Goal: Transaction & Acquisition: Purchase product/service

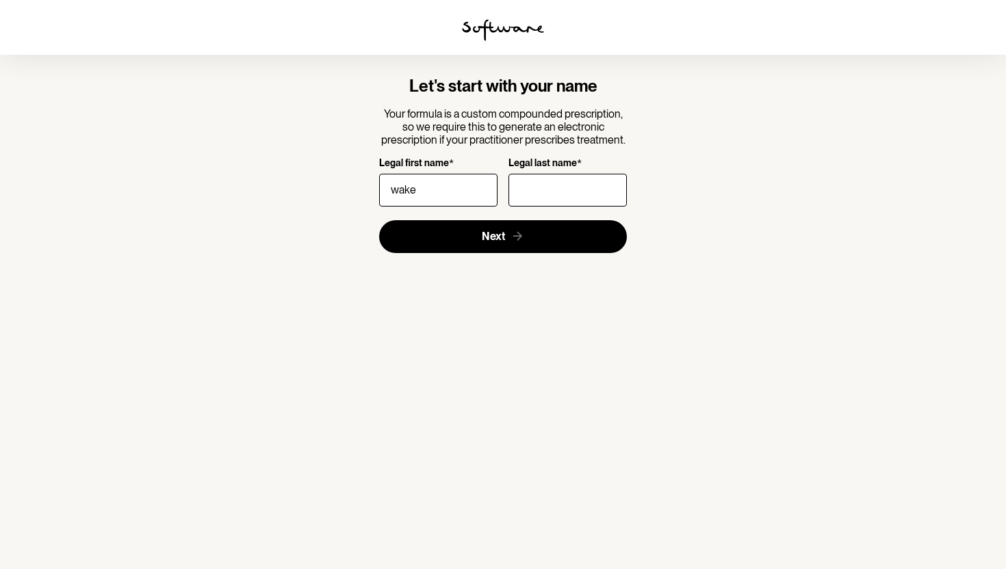
type input "wake"
click at [564, 181] on input "Legal last name *" at bounding box center [567, 190] width 118 height 33
type input "Wake"
drag, startPoint x: 428, startPoint y: 192, endPoint x: 370, endPoint y: 187, distance: 58.3
click at [369, 187] on div "Let's start with your name Your formula is a custom compounded prescription, so…" at bounding box center [503, 165] width 372 height 177
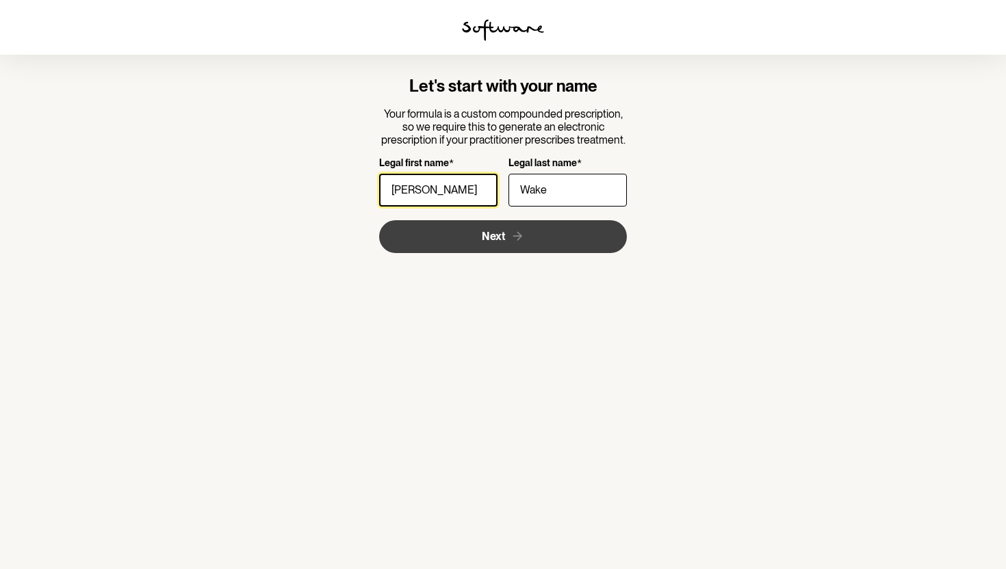
type input "[PERSON_NAME]"
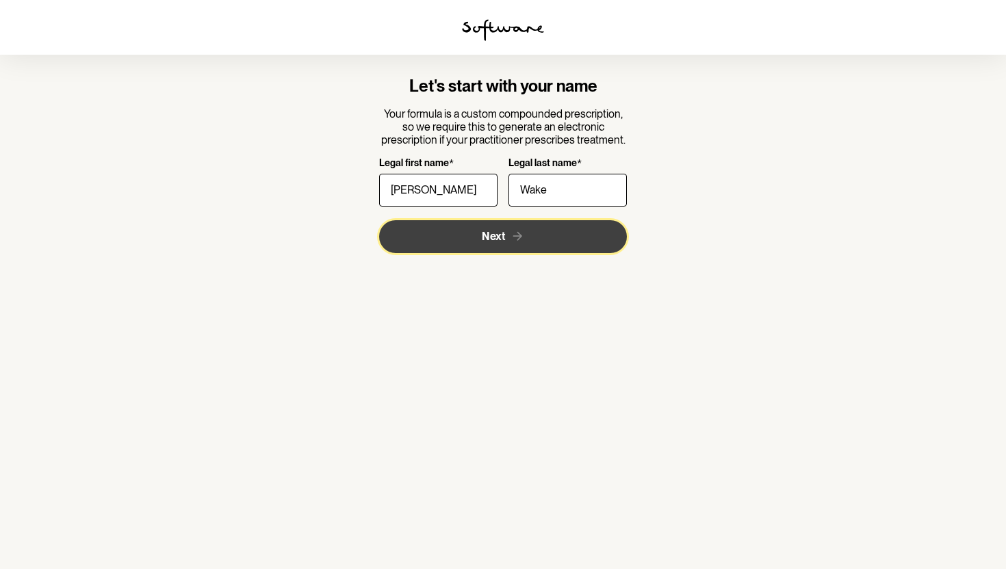
click at [421, 234] on button "Next" at bounding box center [503, 236] width 248 height 33
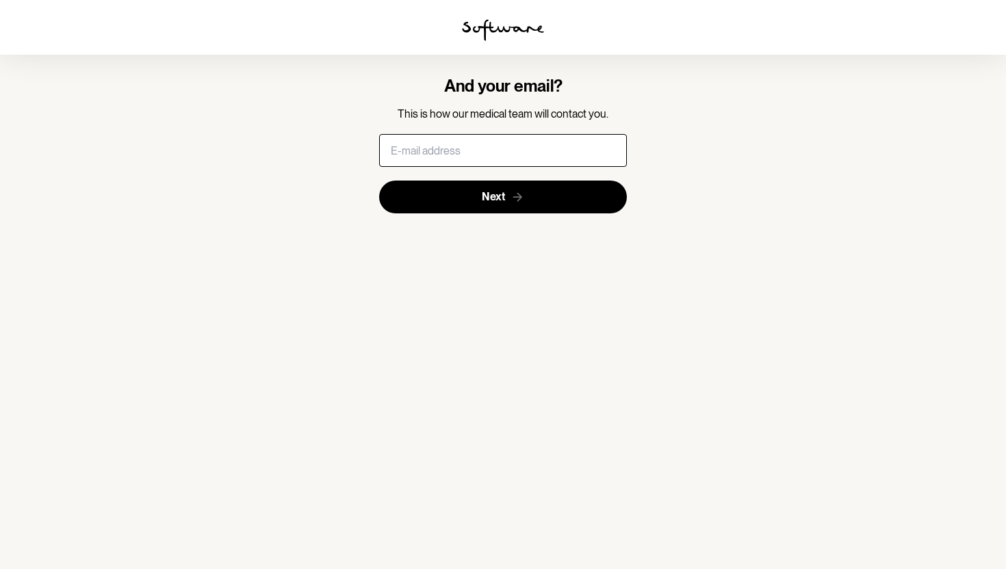
type input "[EMAIL_ADDRESS][PERSON_NAME][DOMAIN_NAME]"
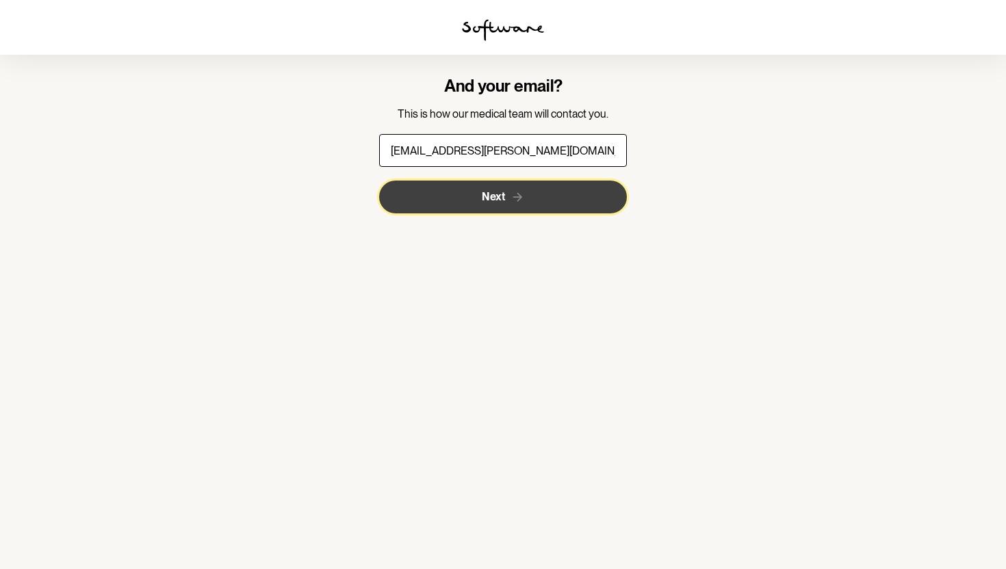
click at [491, 200] on span "Next" at bounding box center [493, 196] width 23 height 13
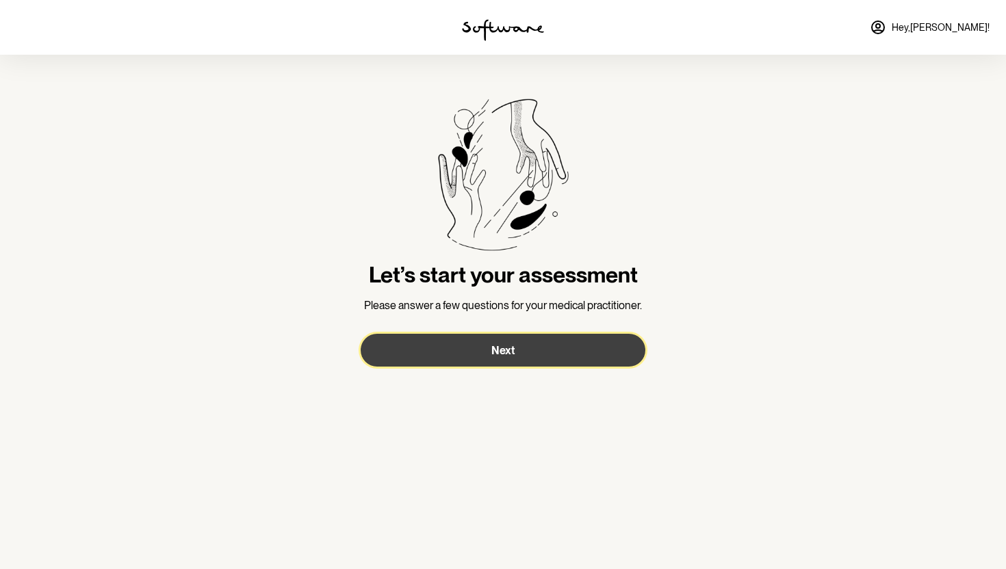
click at [484, 355] on button "Next" at bounding box center [503, 350] width 285 height 33
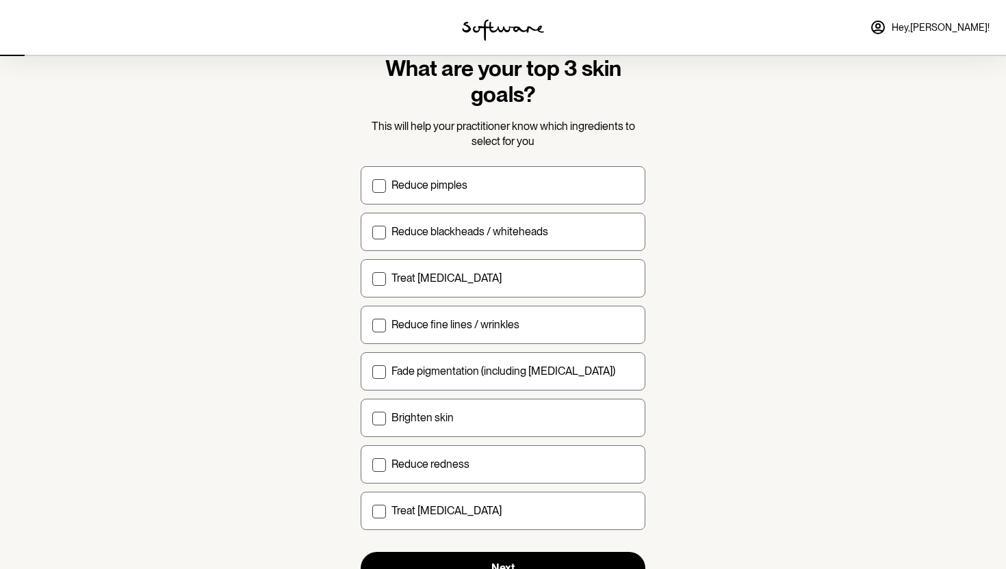
scroll to position [62, 0]
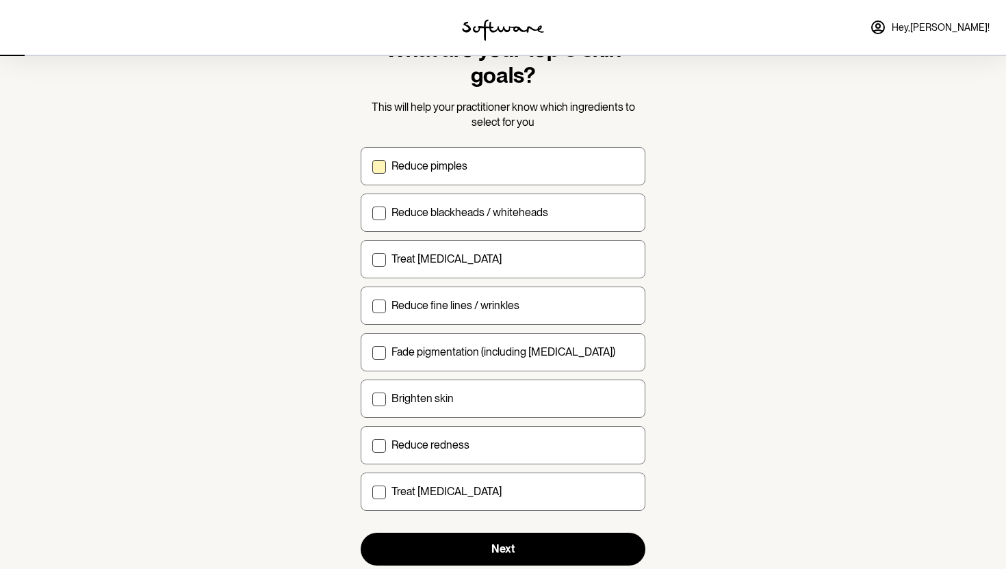
click at [503, 167] on div "Reduce pimples" at bounding box center [512, 165] width 242 height 13
click at [372, 166] on input "Reduce pimples" at bounding box center [371, 166] width 1 height 1
checkbox input "true"
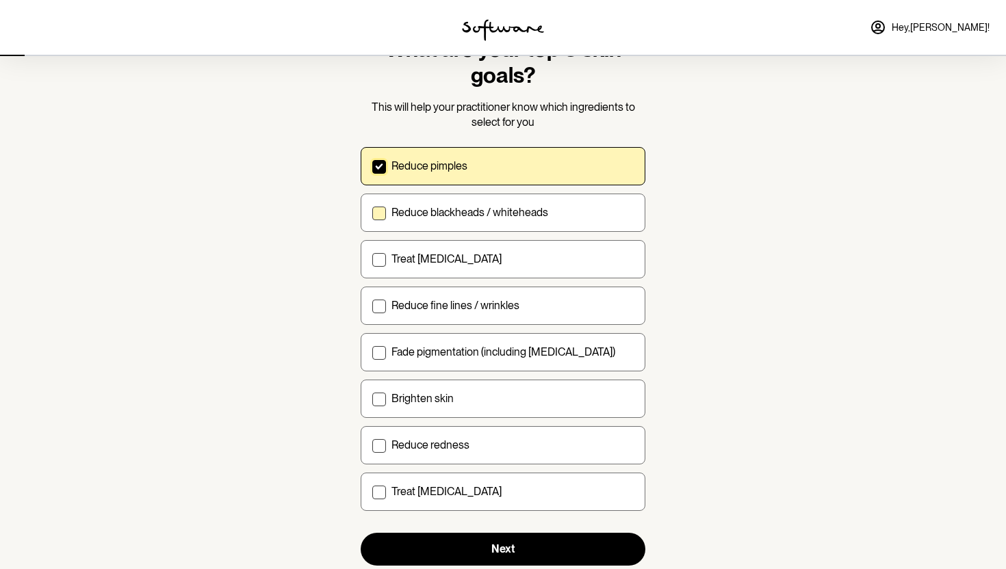
click at [506, 209] on p "Reduce blackheads / whiteheads" at bounding box center [469, 212] width 157 height 13
click at [372, 212] on input "Reduce blackheads / whiteheads" at bounding box center [371, 212] width 1 height 1
checkbox input "true"
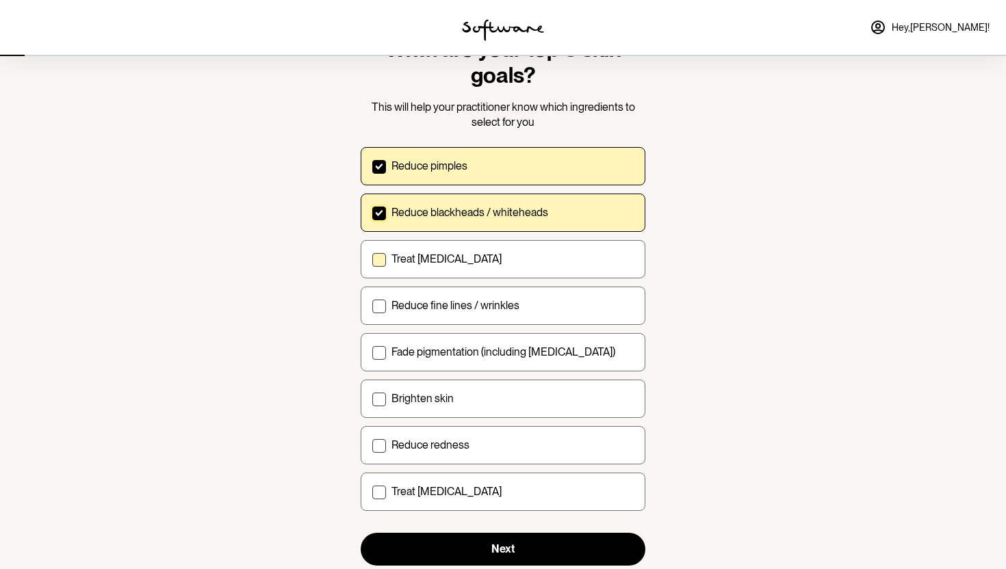
click at [501, 260] on div "Treat [MEDICAL_DATA]" at bounding box center [512, 258] width 242 height 13
click at [372, 259] on input "Treat [MEDICAL_DATA]" at bounding box center [371, 259] width 1 height 1
checkbox input "true"
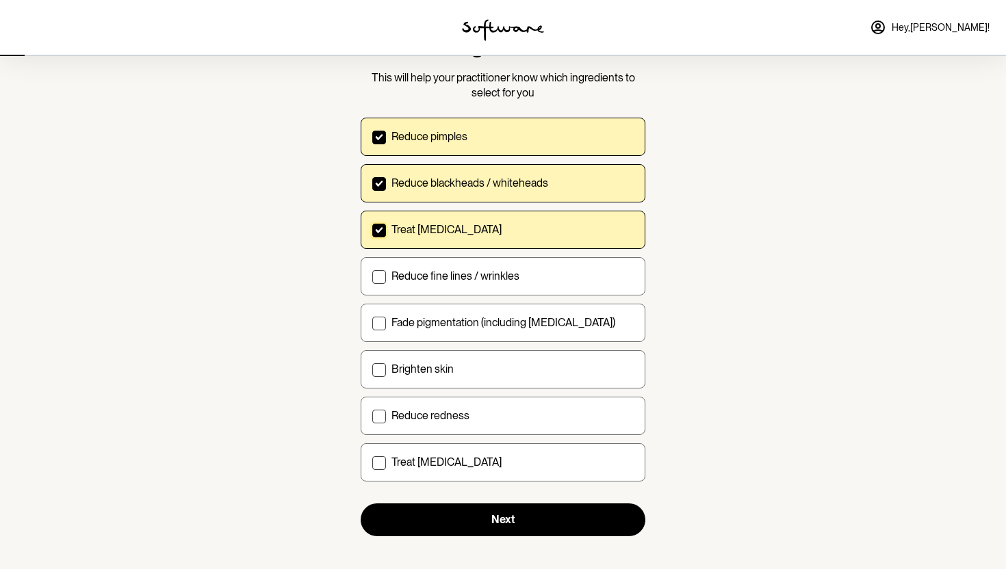
scroll to position [86, 0]
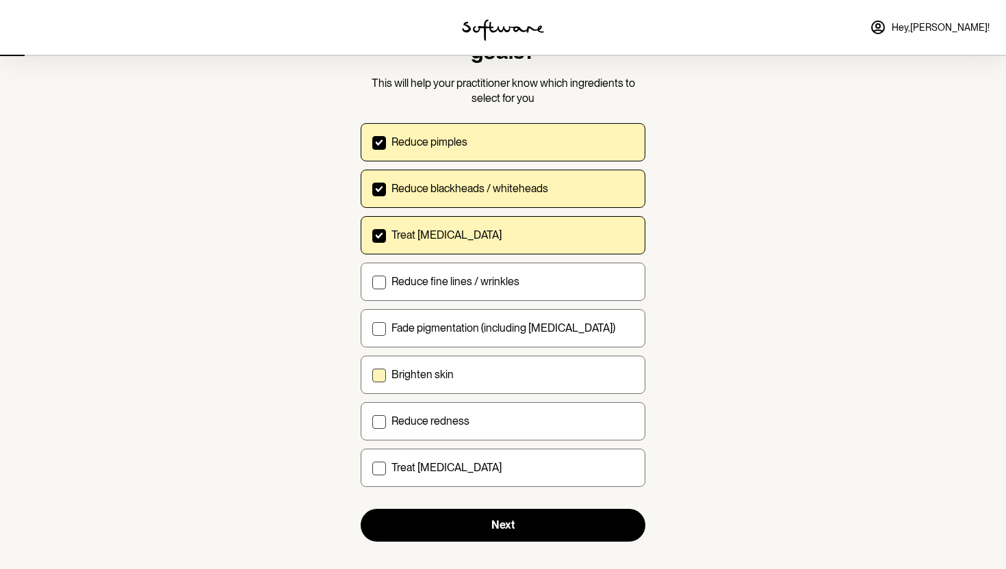
click at [503, 385] on label "Brighten skin" at bounding box center [503, 375] width 285 height 38
click at [372, 375] on input "Brighten skin" at bounding box center [371, 374] width 1 height 1
checkbox input "true"
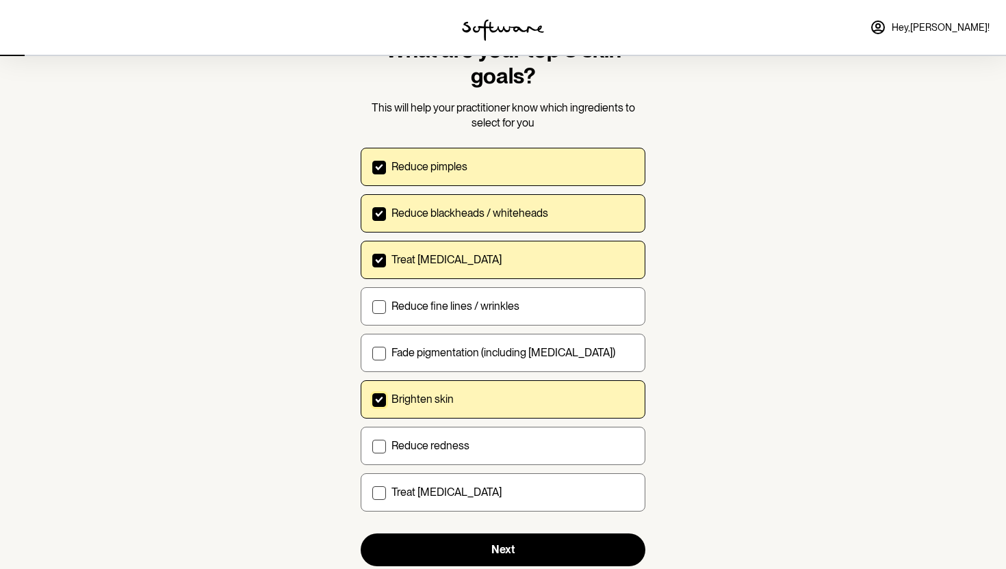
scroll to position [102, 0]
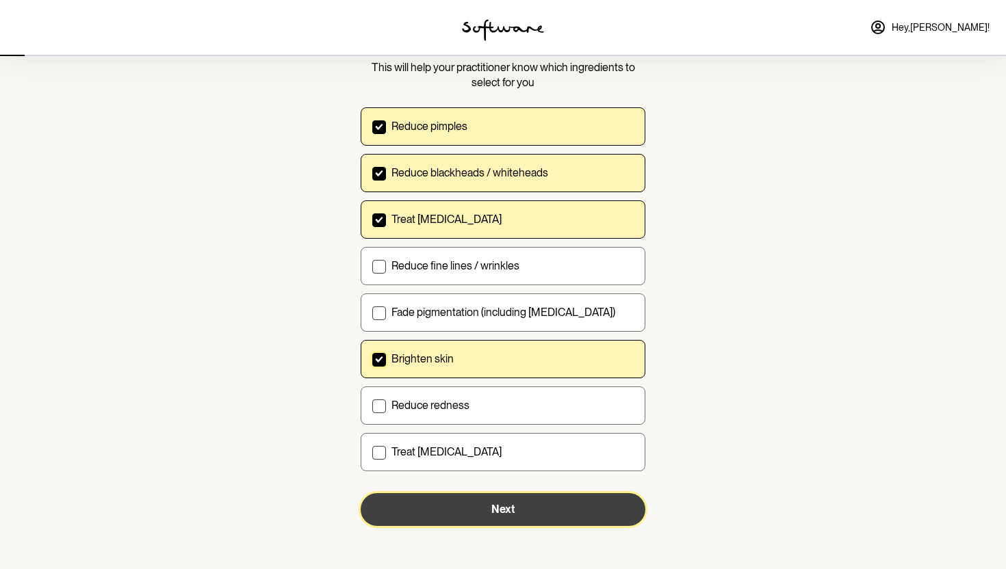
click at [456, 516] on button "Next" at bounding box center [503, 509] width 285 height 33
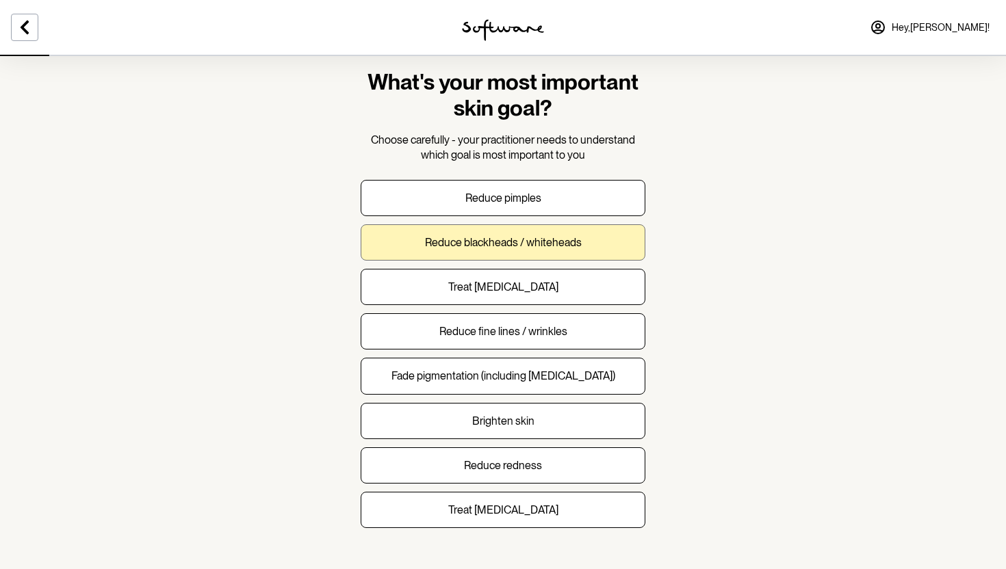
scroll to position [30, 0]
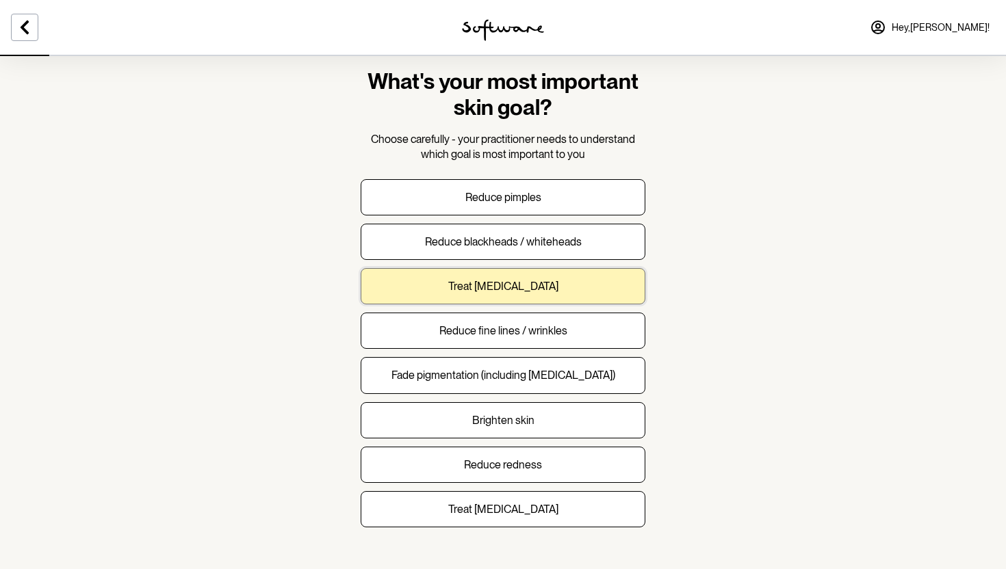
click at [567, 279] on button "Treat [MEDICAL_DATA]" at bounding box center [503, 286] width 285 height 36
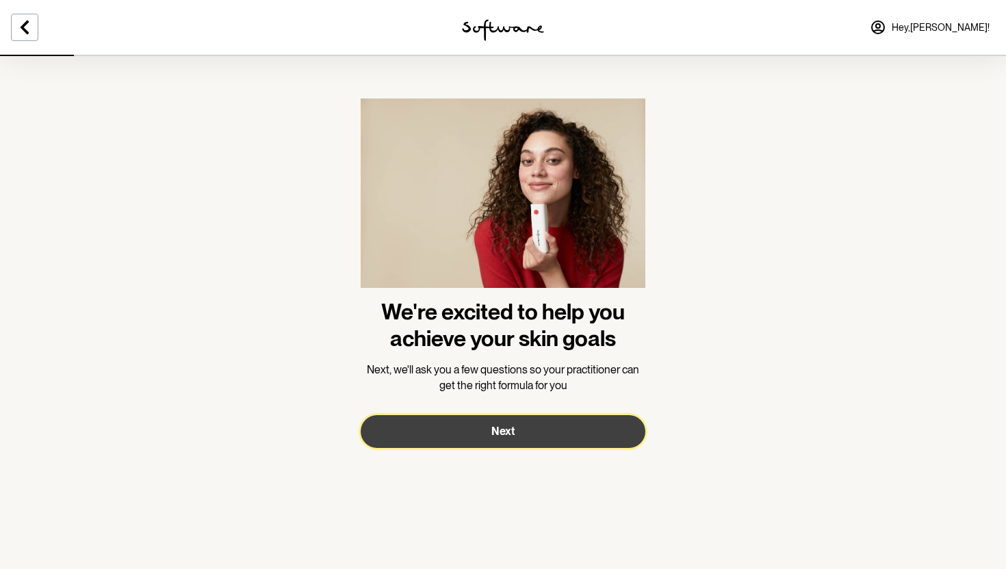
click at [552, 419] on button "Next" at bounding box center [503, 431] width 285 height 33
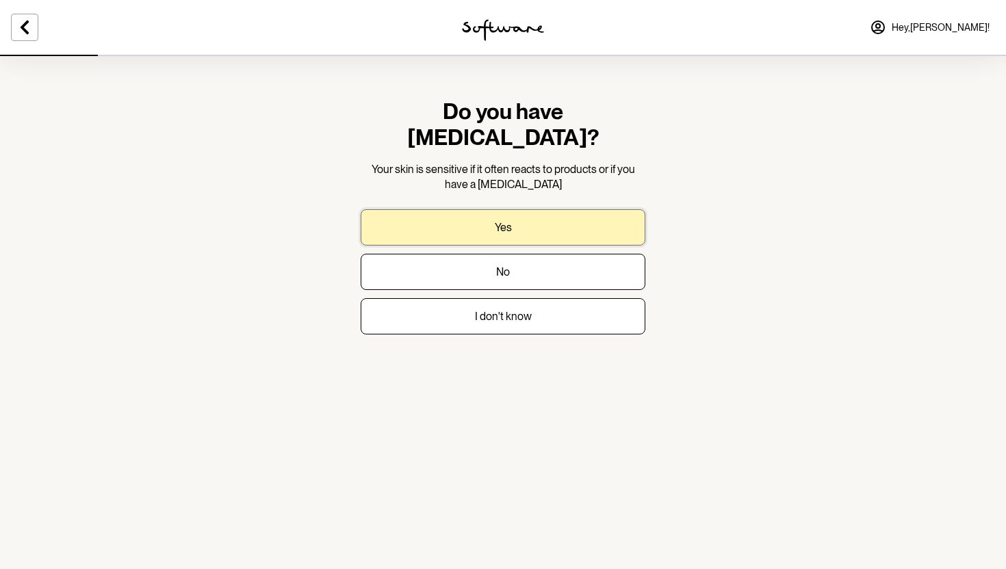
click at [560, 209] on button "Yes" at bounding box center [503, 227] width 285 height 36
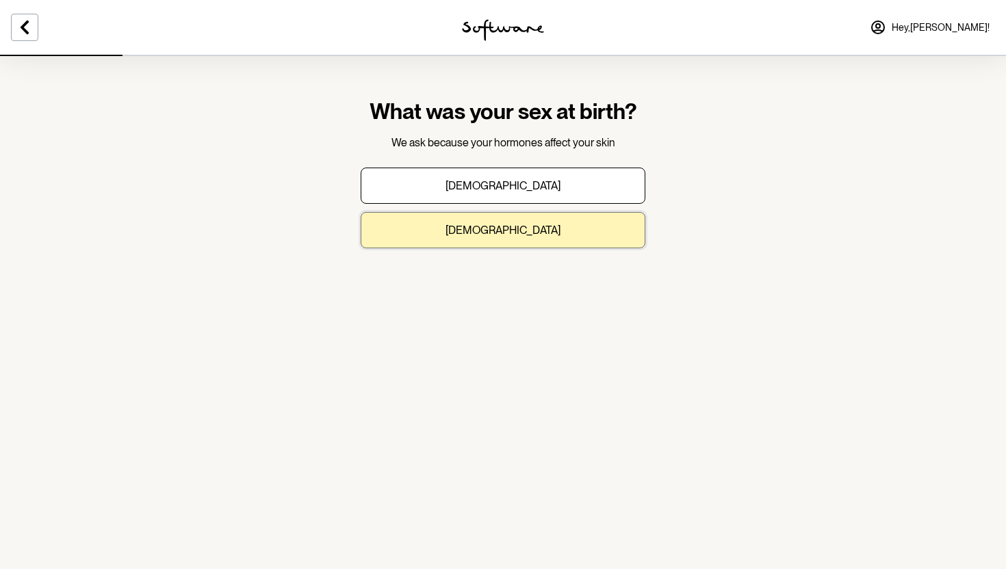
click at [504, 224] on p "[DEMOGRAPHIC_DATA]" at bounding box center [502, 230] width 115 height 13
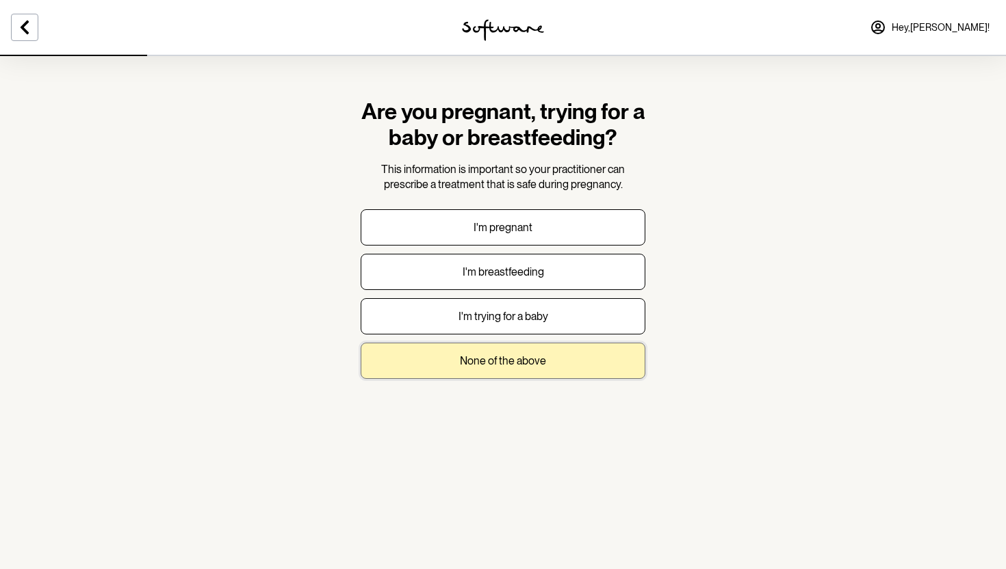
click at [503, 365] on p "None of the above" at bounding box center [503, 360] width 86 height 13
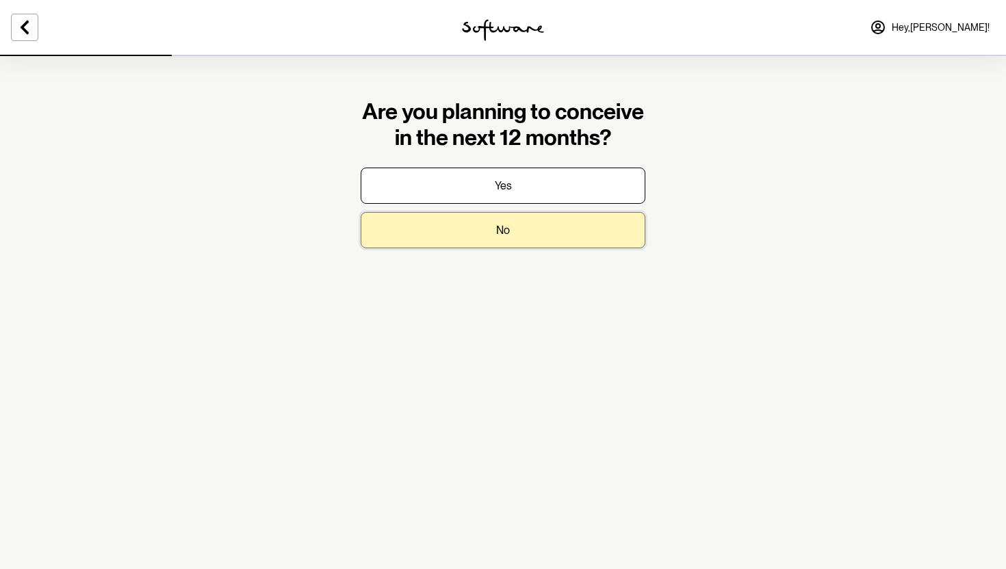
click at [467, 244] on button "No" at bounding box center [503, 230] width 285 height 36
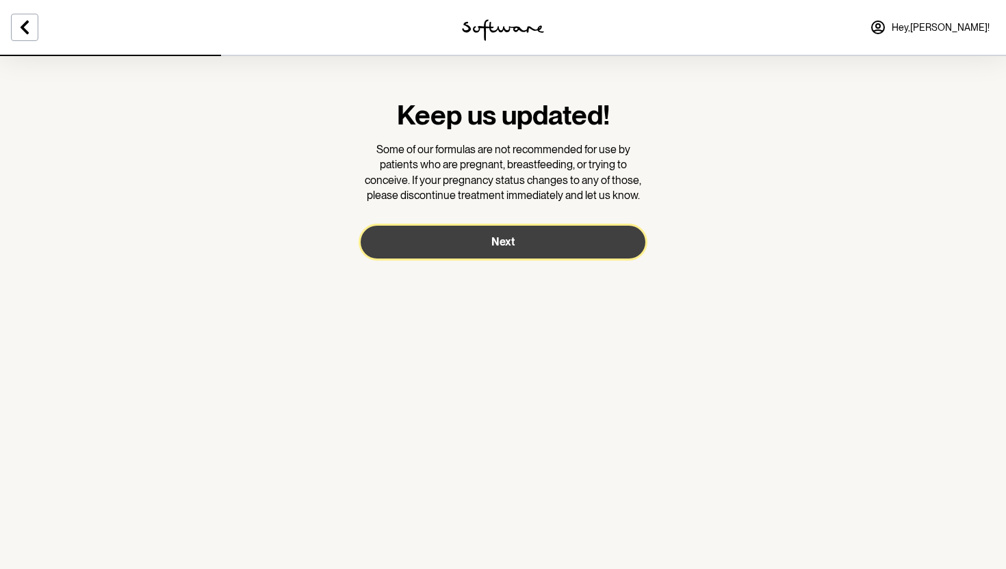
click at [467, 244] on button "Next" at bounding box center [503, 242] width 285 height 33
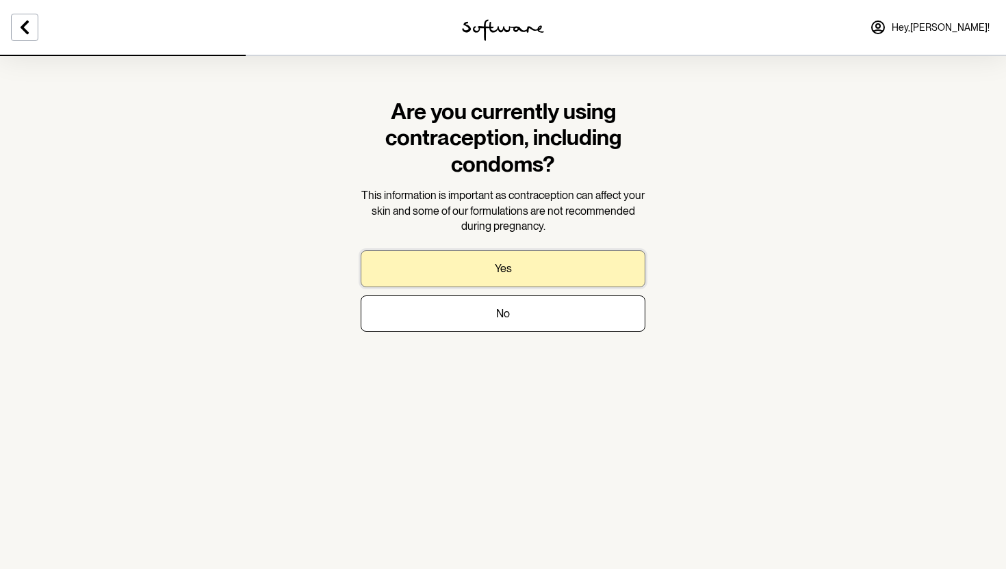
click at [479, 257] on button "Yes" at bounding box center [503, 268] width 285 height 36
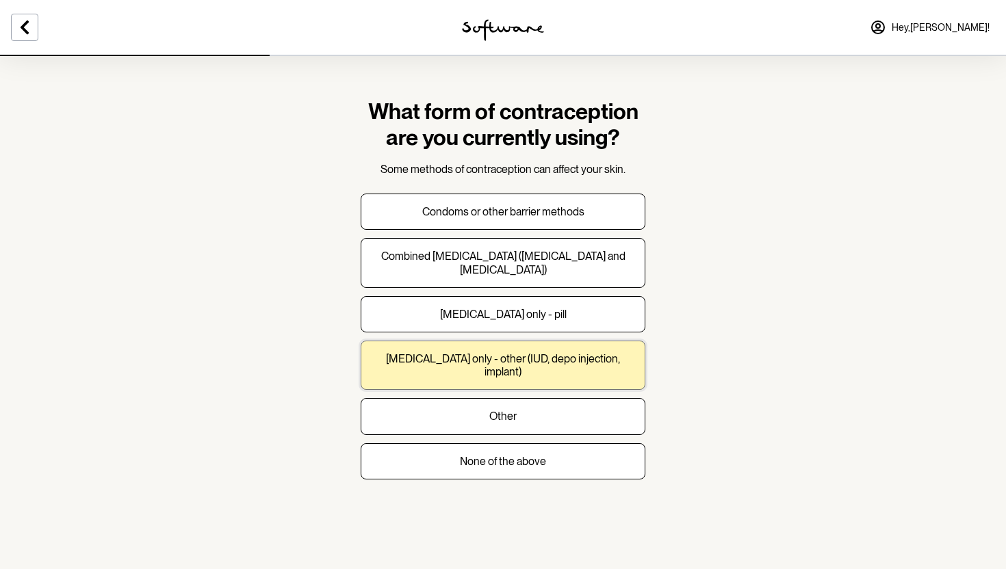
click at [506, 370] on button "[MEDICAL_DATA] only - other (IUD, depo injection, implant)" at bounding box center [503, 365] width 285 height 49
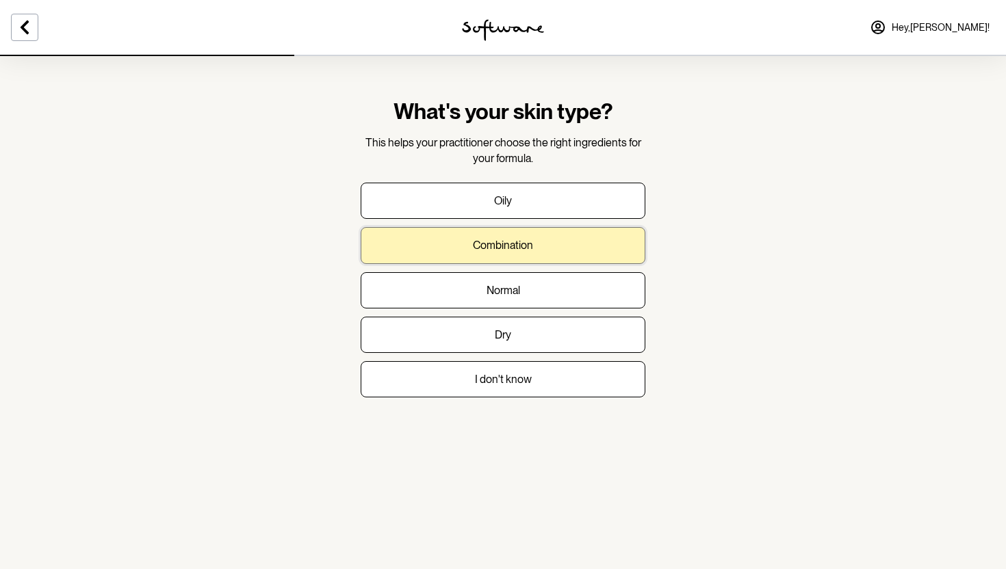
click at [518, 243] on p "Combination" at bounding box center [503, 245] width 60 height 13
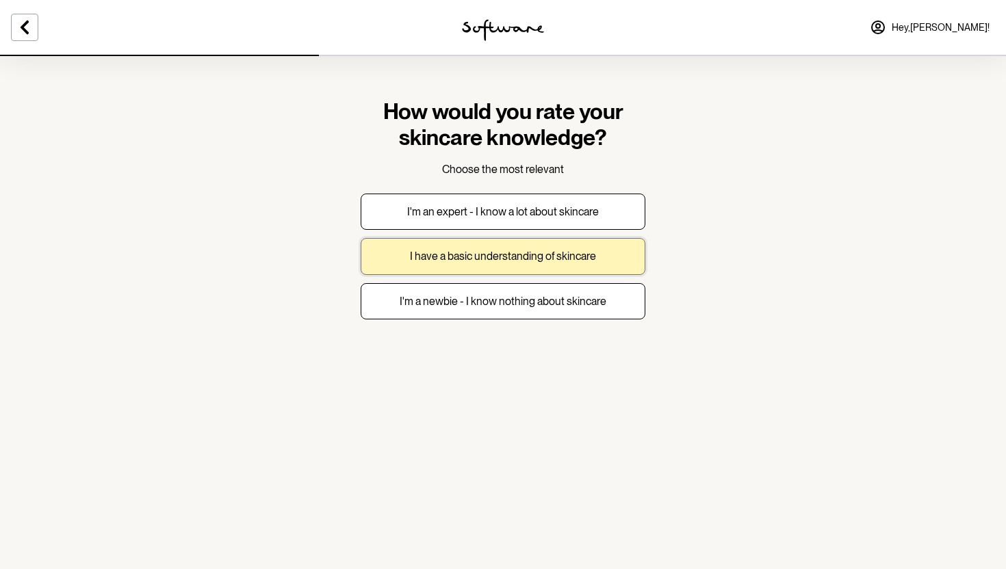
click at [457, 259] on p "I have a basic understanding of skincare" at bounding box center [503, 256] width 186 height 13
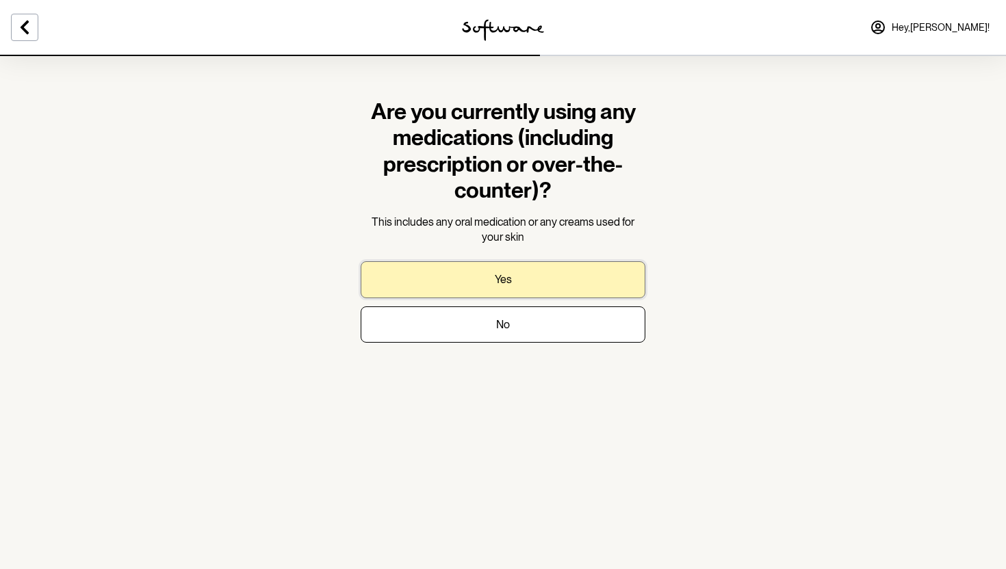
click at [546, 282] on button "Yes" at bounding box center [503, 279] width 285 height 36
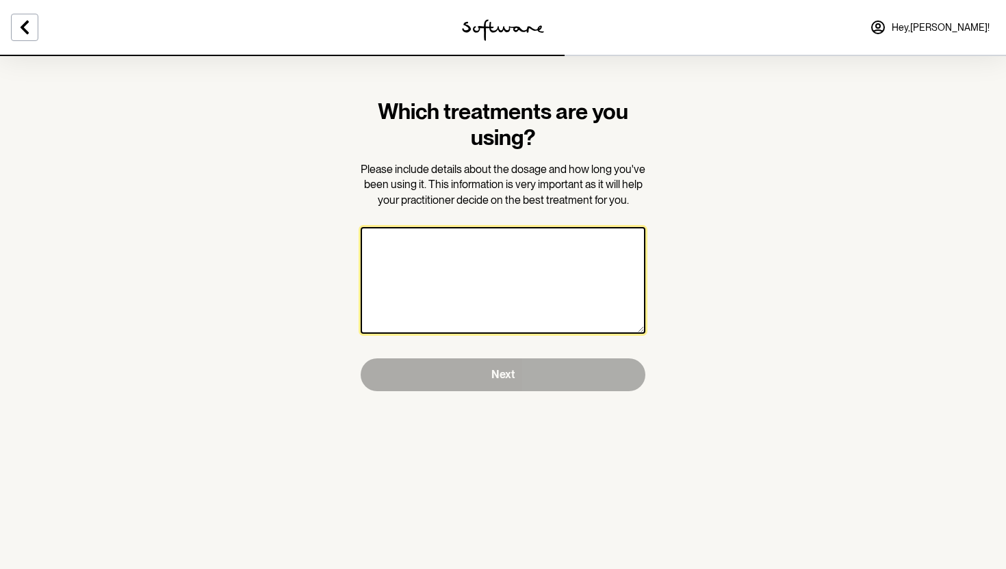
click at [527, 259] on textarea at bounding box center [503, 280] width 285 height 107
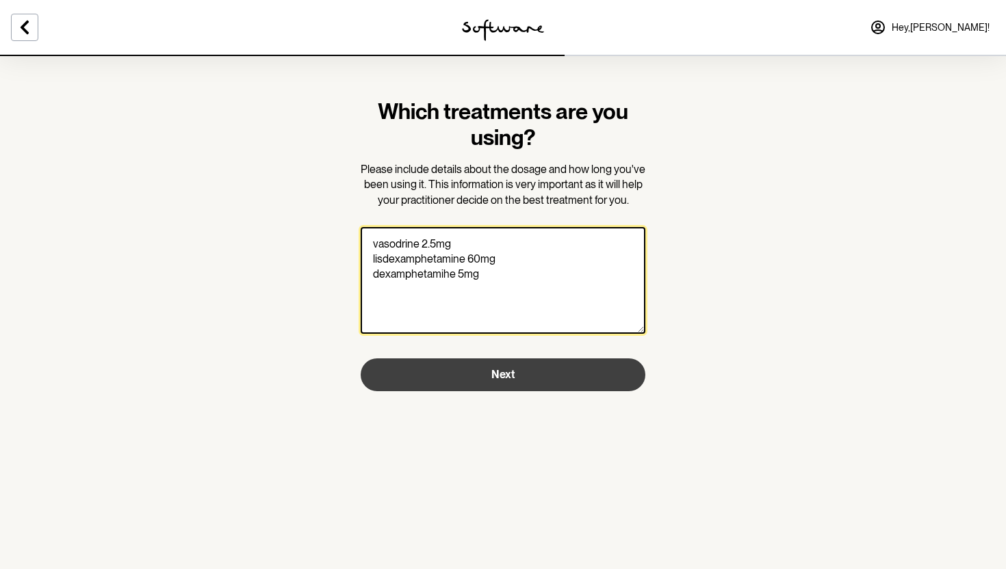
type textarea "vasodrine 2.5mg lisdexamphetamine 60mg dexamphetamihe 5mg"
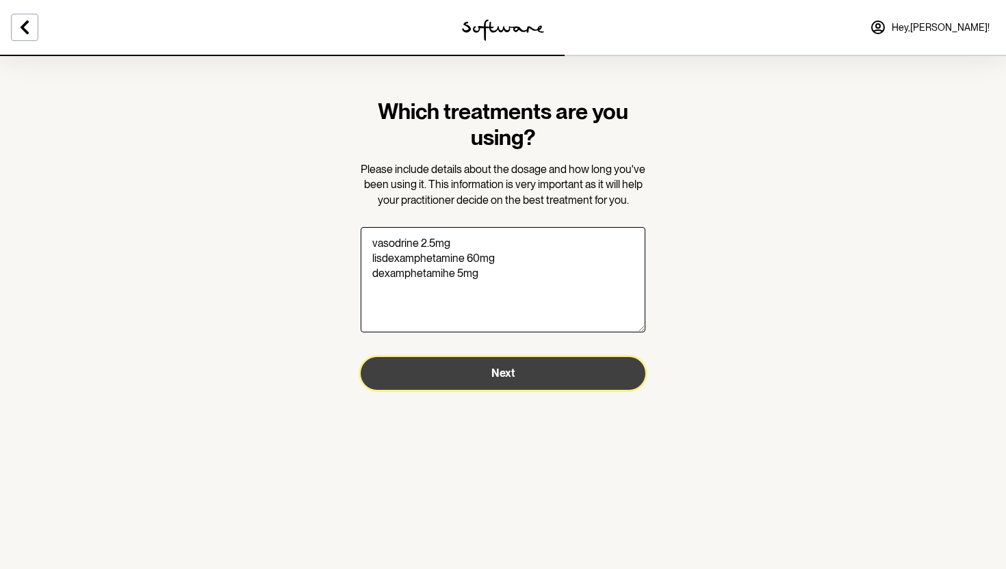
click at [485, 380] on button "Next" at bounding box center [503, 373] width 285 height 33
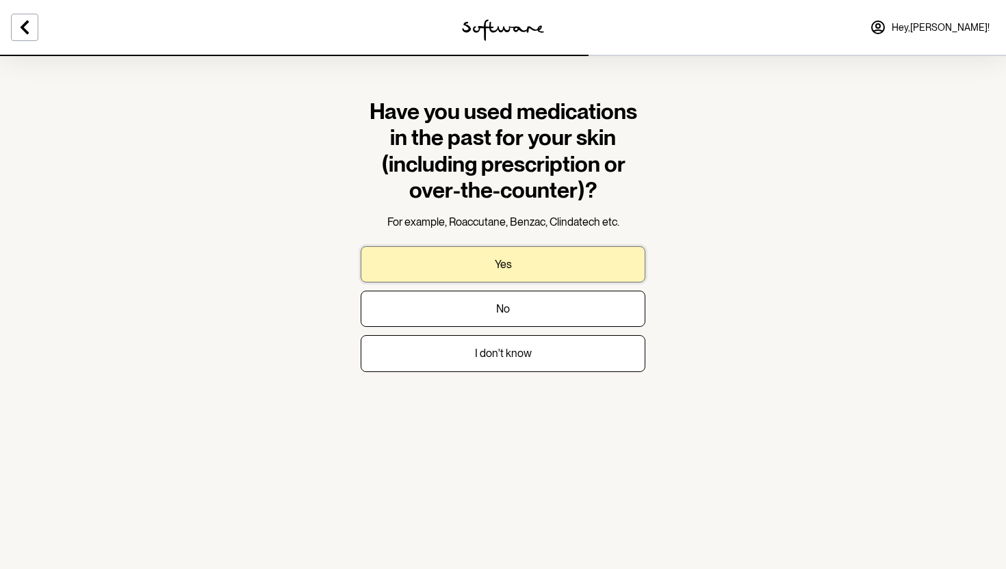
click at [501, 260] on p "Yes" at bounding box center [503, 264] width 17 height 13
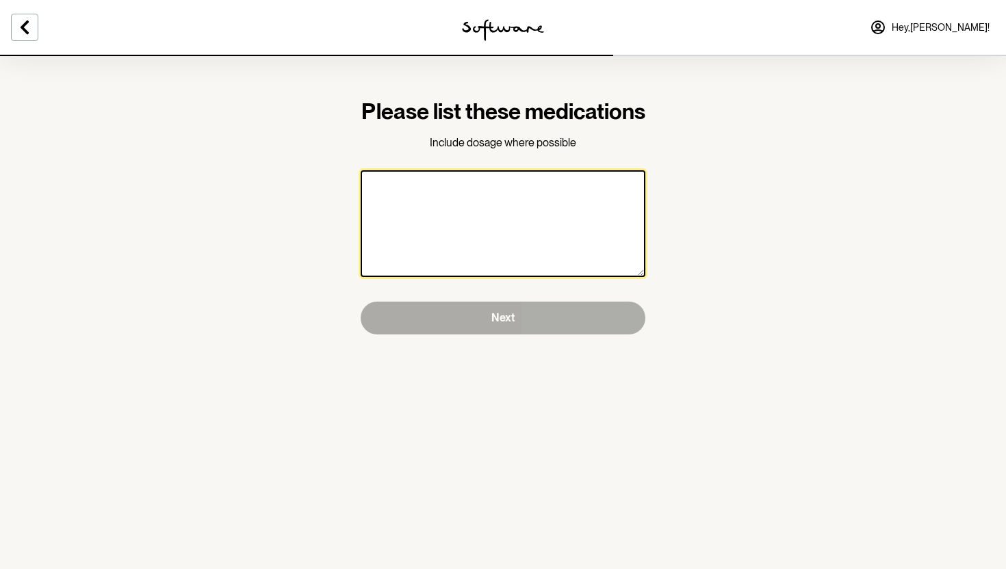
click at [496, 246] on textarea at bounding box center [503, 223] width 285 height 107
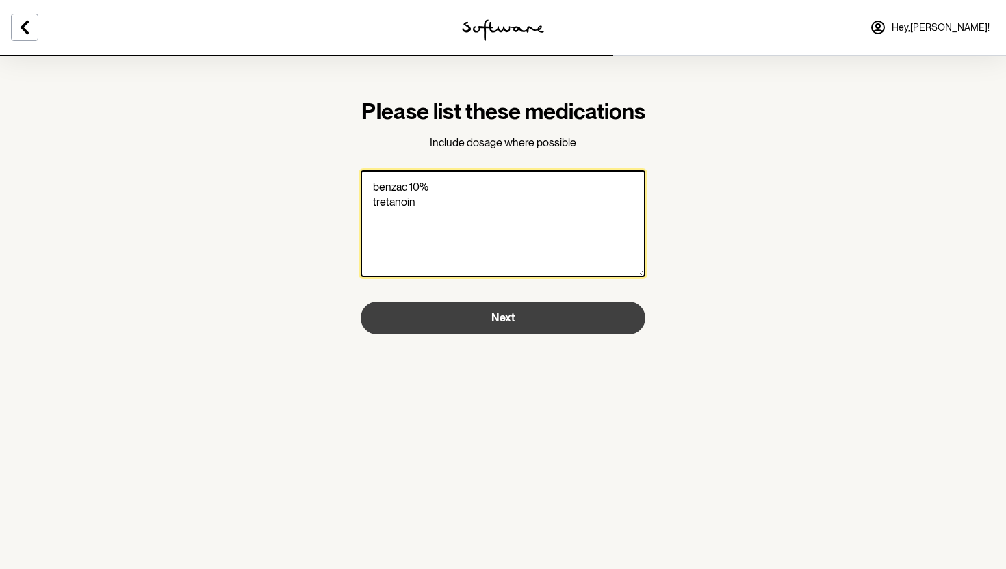
type textarea "benzac 10% tretanoin"
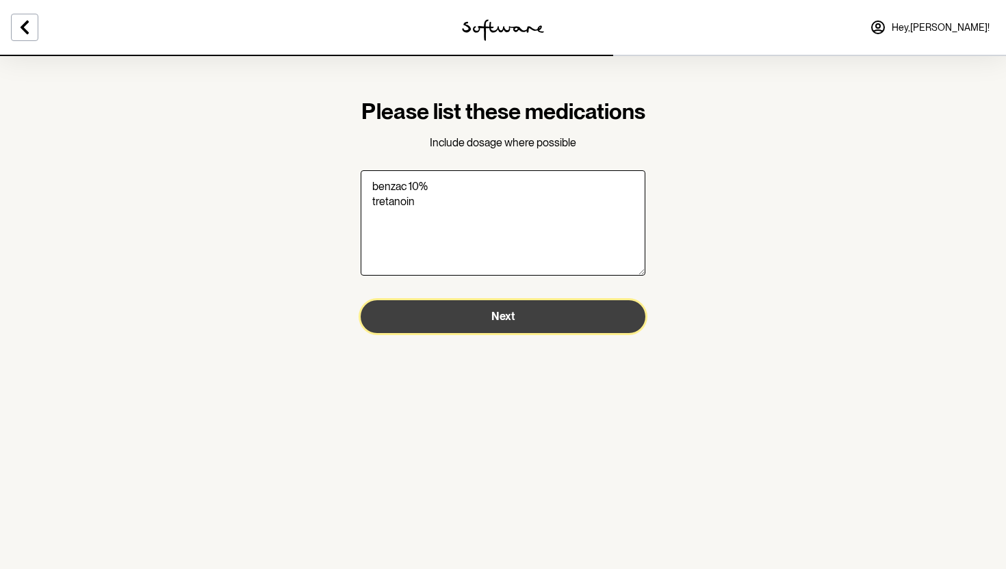
click at [521, 333] on button "Next" at bounding box center [503, 316] width 285 height 33
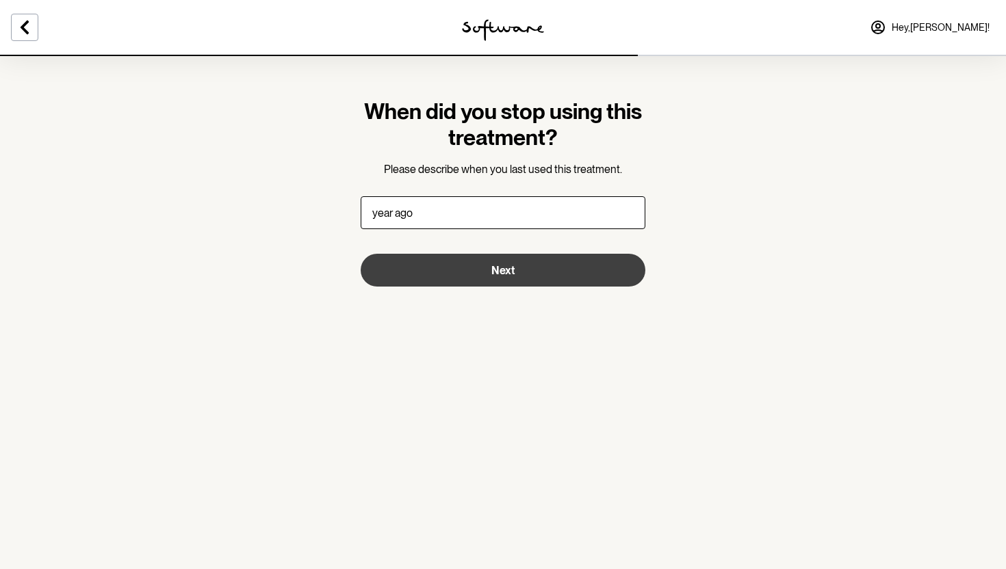
type input "year ago"
click at [538, 262] on button "Next" at bounding box center [503, 270] width 285 height 33
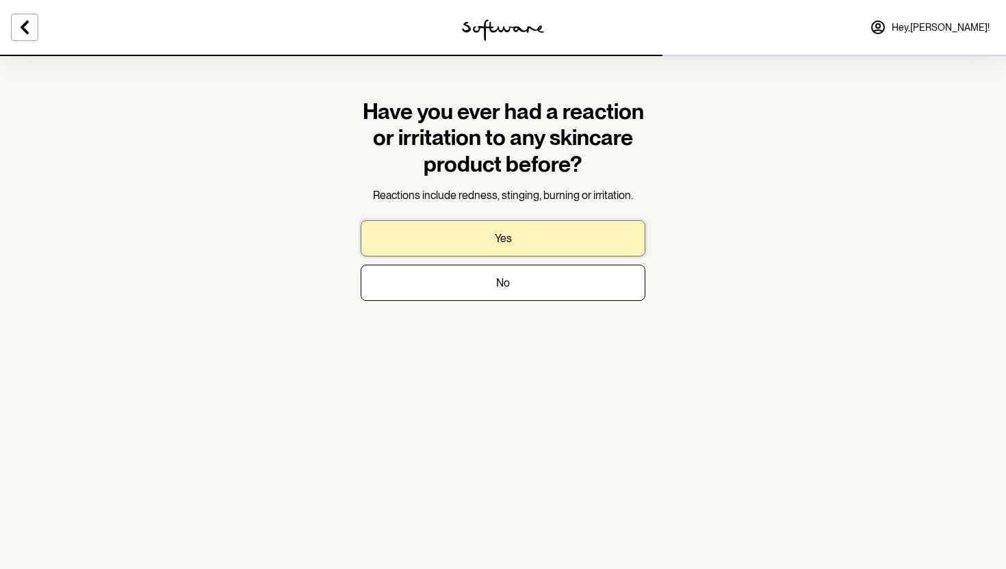
click at [546, 237] on button "Yes" at bounding box center [503, 238] width 285 height 36
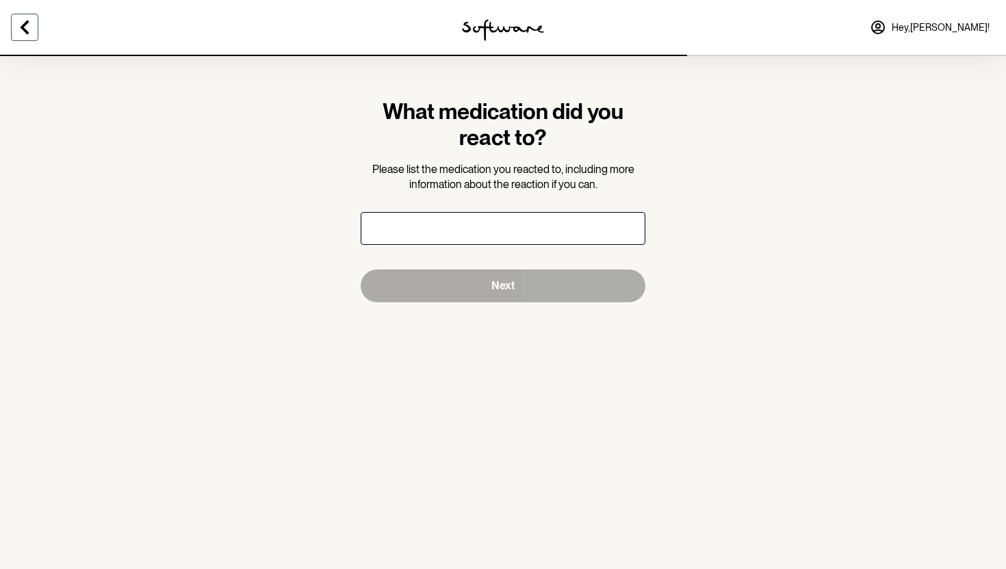
click at [24, 27] on icon at bounding box center [24, 27] width 16 height 16
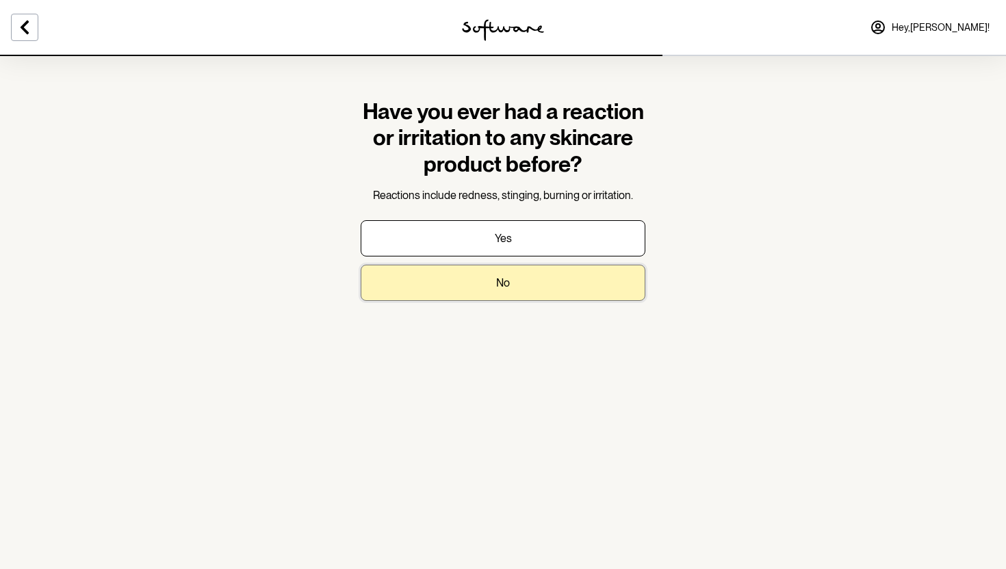
click at [516, 281] on button "No" at bounding box center [503, 283] width 285 height 36
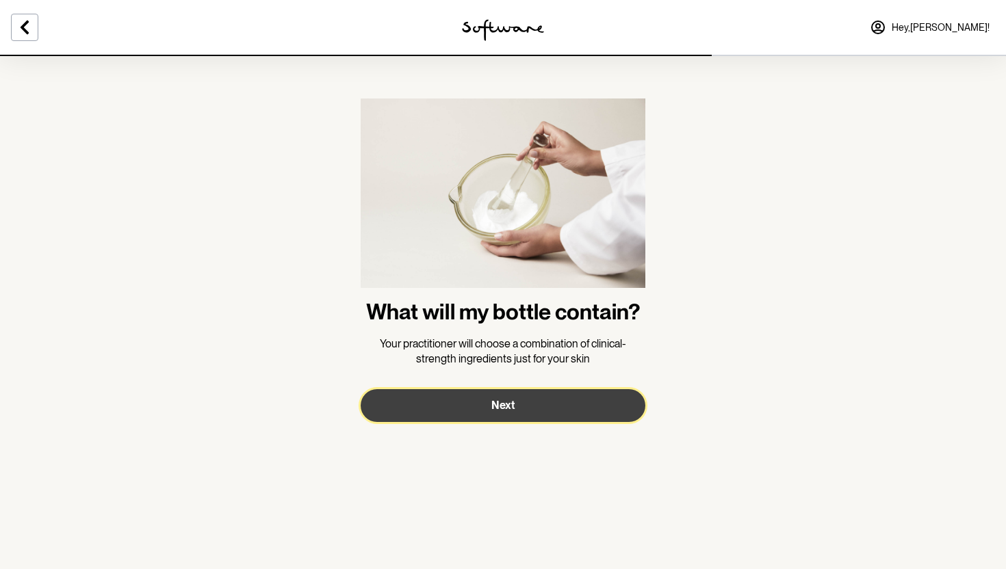
click at [527, 409] on button "Next" at bounding box center [503, 405] width 285 height 33
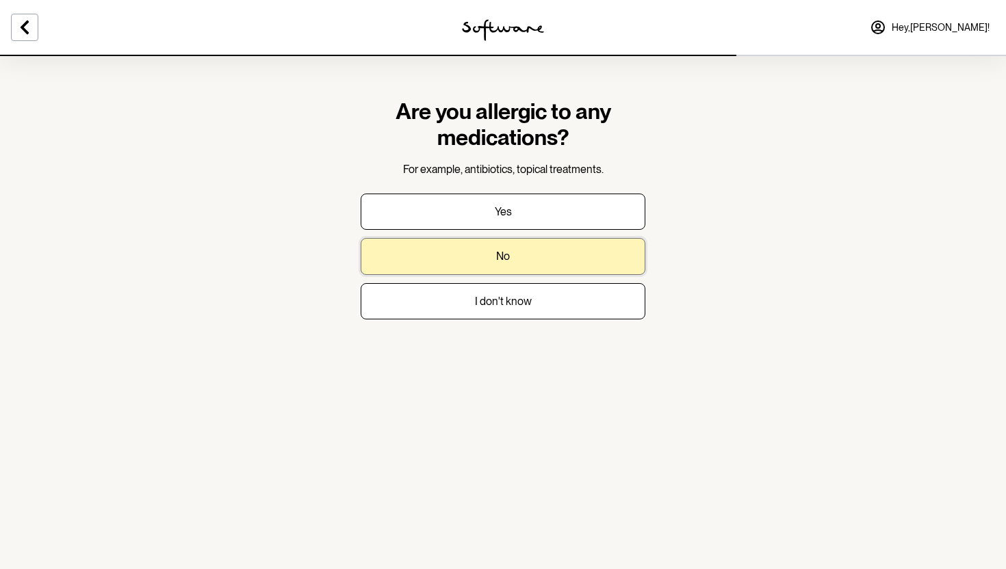
click at [512, 265] on button "No" at bounding box center [503, 256] width 285 height 36
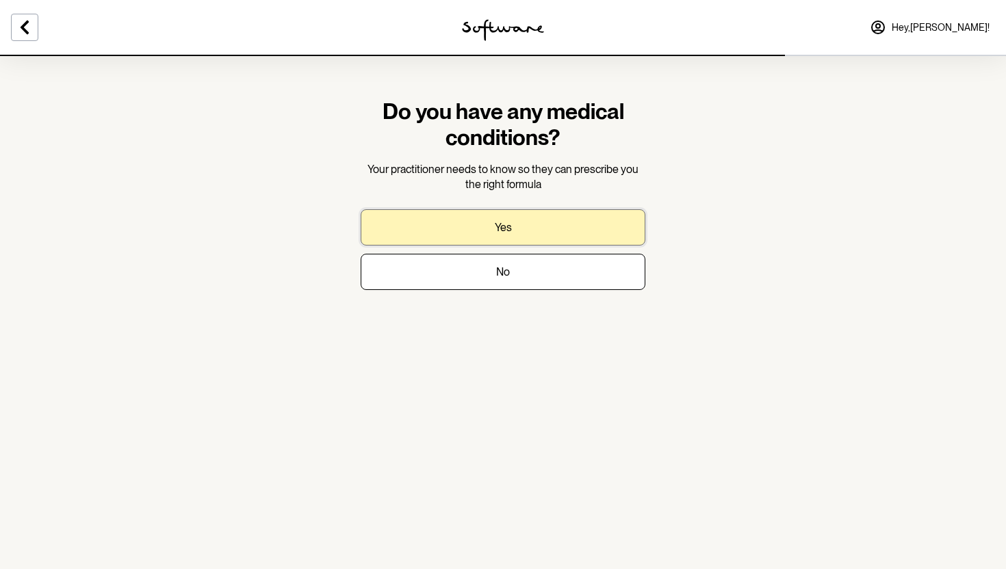
click at [496, 224] on p "Yes" at bounding box center [503, 227] width 17 height 13
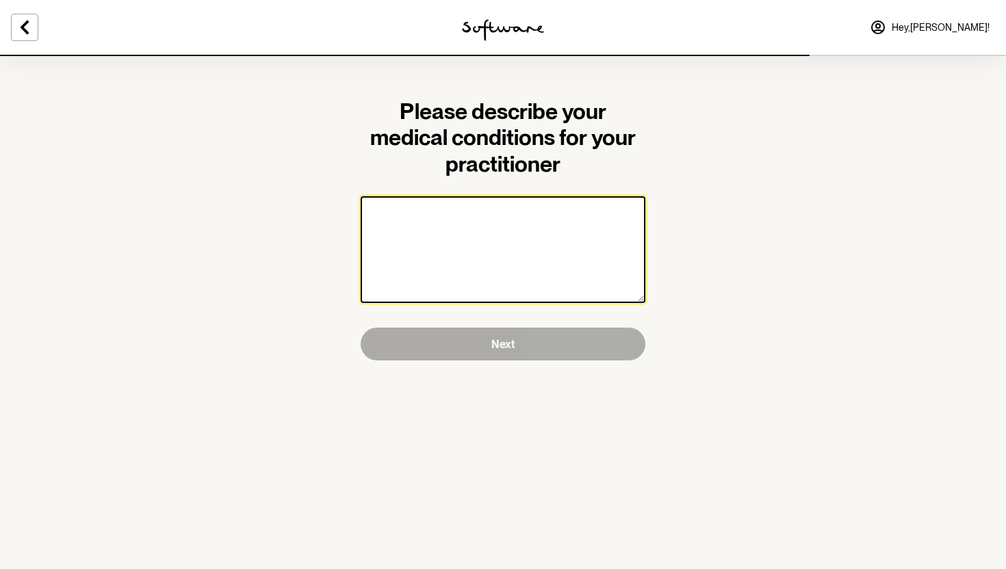
click at [496, 226] on textarea at bounding box center [503, 249] width 285 height 107
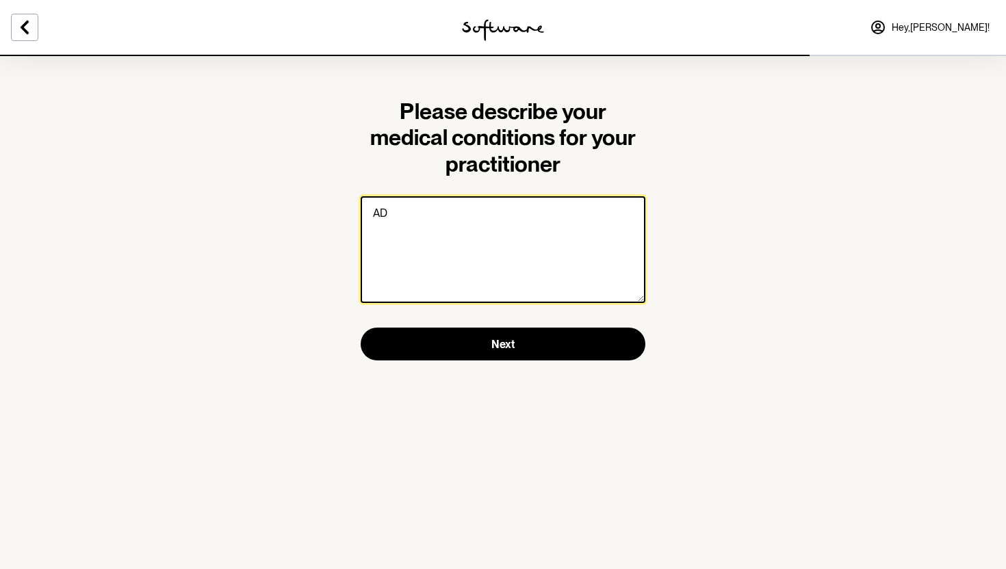
type textarea "A"
click at [536, 208] on textarea "Postral orthastatic tachicardia syndrom" at bounding box center [503, 249] width 285 height 107
click at [562, 213] on textarea "Postral orthastatic tachicardia syndrom" at bounding box center [503, 249] width 285 height 107
click at [532, 213] on textarea "Postral orthastatic tachicardia syndrom" at bounding box center [503, 249] width 285 height 107
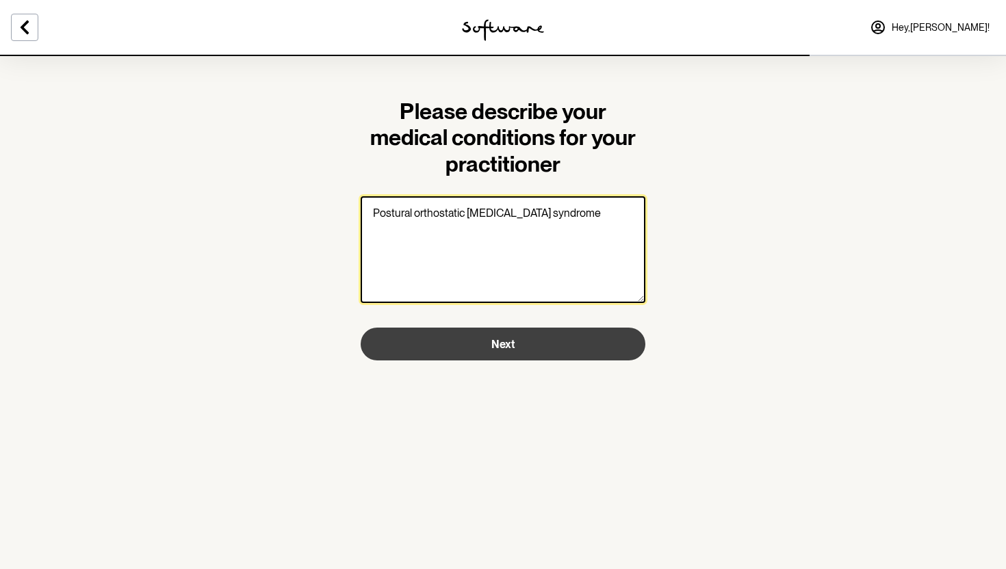
type textarea "Postural orthostatic [MEDICAL_DATA] syndrome"
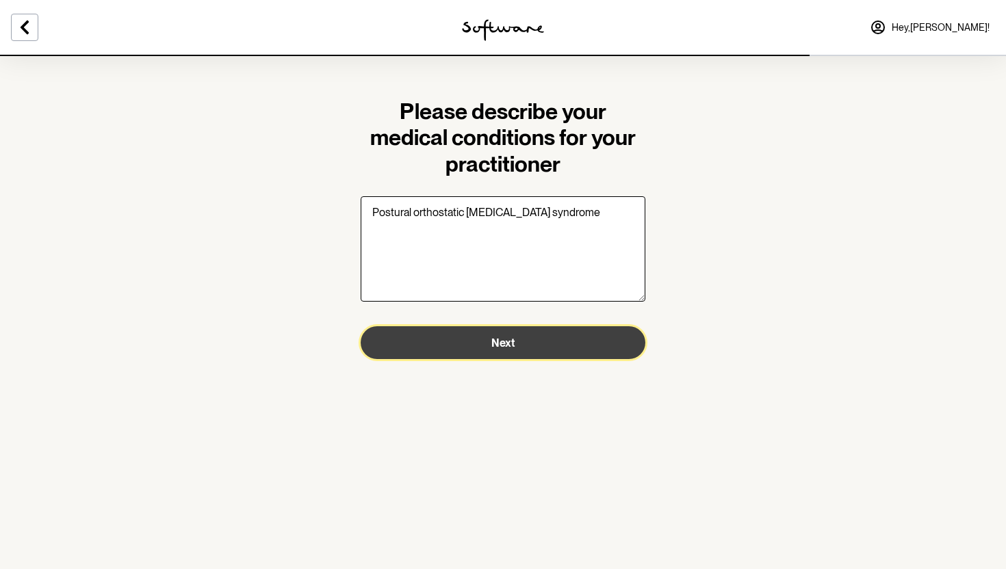
click at [491, 348] on span "Next" at bounding box center [502, 343] width 23 height 13
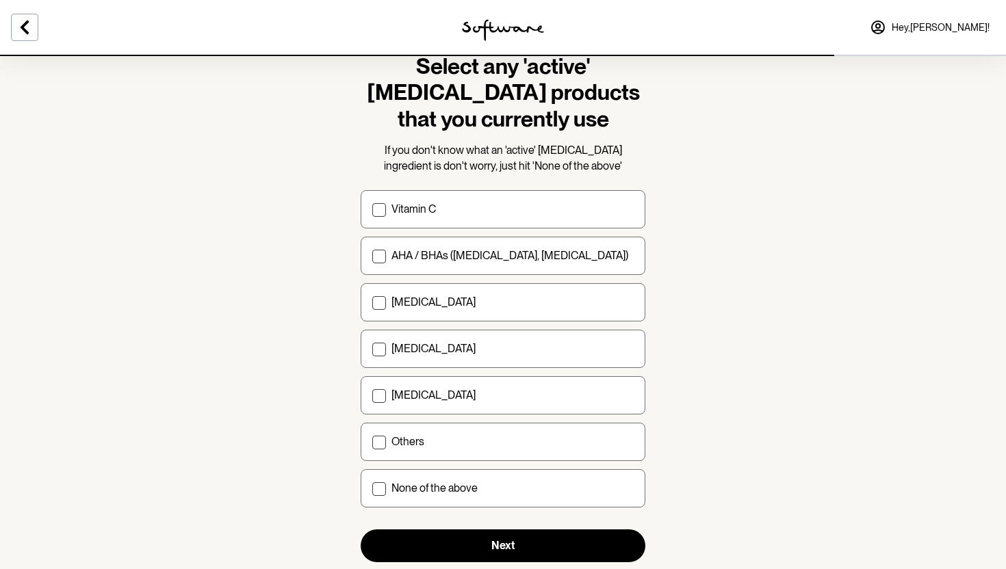
scroll to position [47, 0]
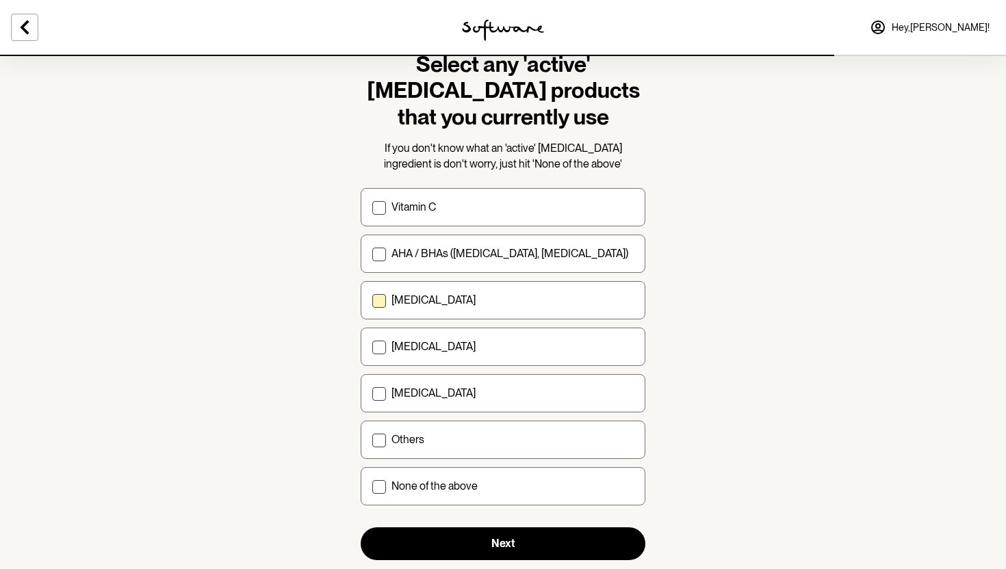
click at [498, 300] on div "[MEDICAL_DATA]" at bounding box center [512, 300] width 242 height 13
click at [372, 300] on input "[MEDICAL_DATA]" at bounding box center [371, 300] width 1 height 1
checkbox input "true"
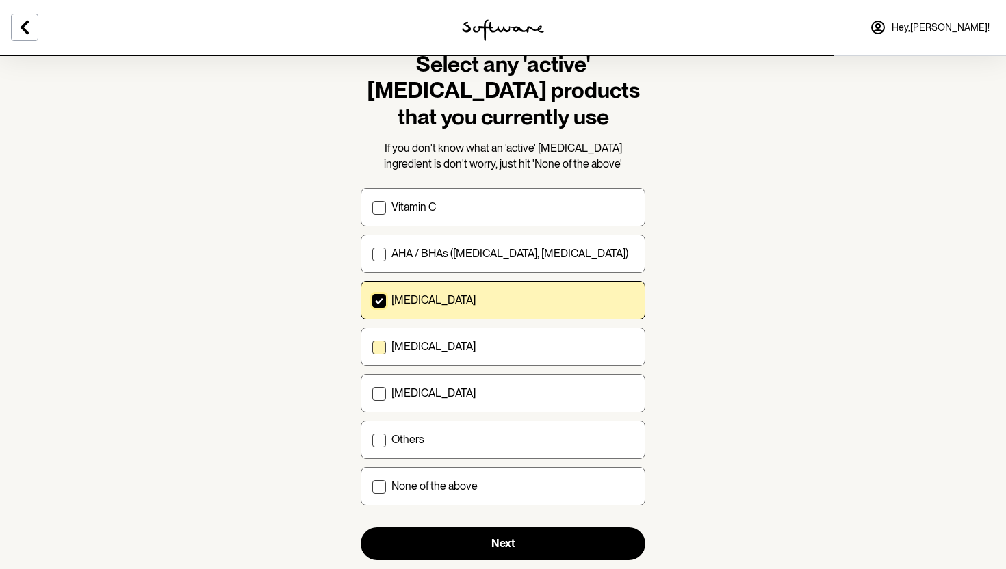
click at [497, 349] on div "[MEDICAL_DATA]" at bounding box center [512, 346] width 242 height 13
click at [372, 348] on input "[MEDICAL_DATA]" at bounding box center [371, 347] width 1 height 1
checkbox input "true"
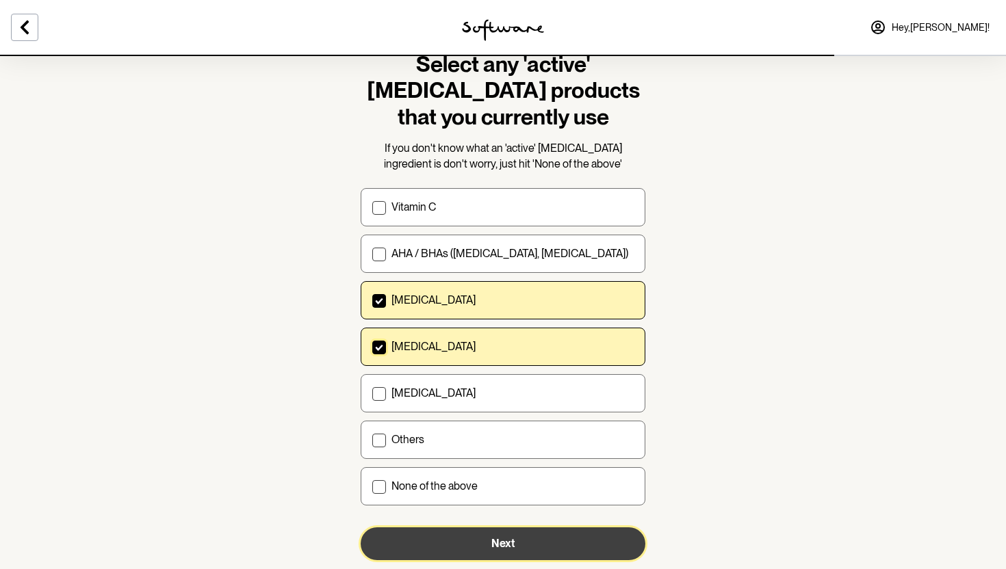
click at [468, 541] on button "Next" at bounding box center [503, 543] width 285 height 33
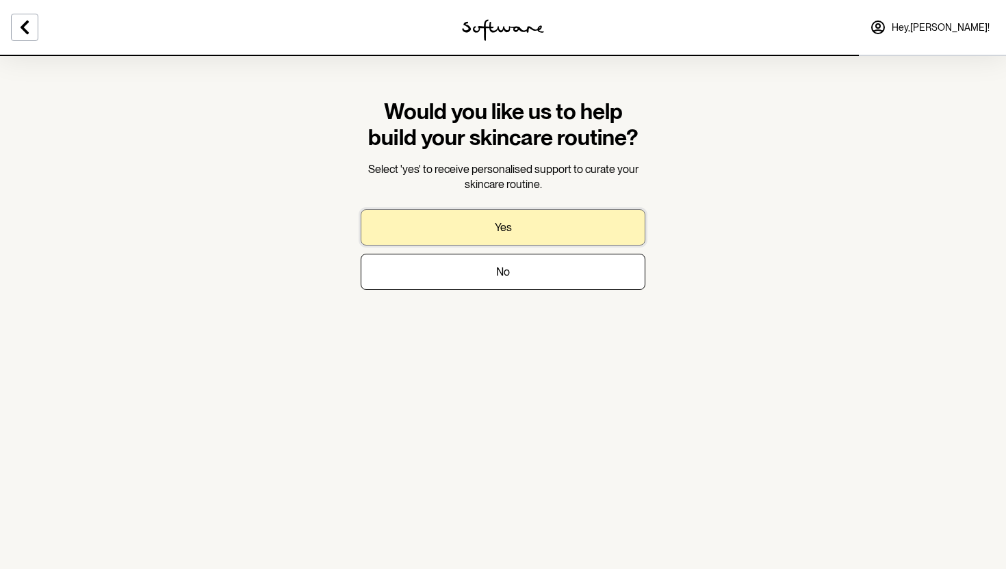
click at [556, 226] on button "Yes" at bounding box center [503, 227] width 285 height 36
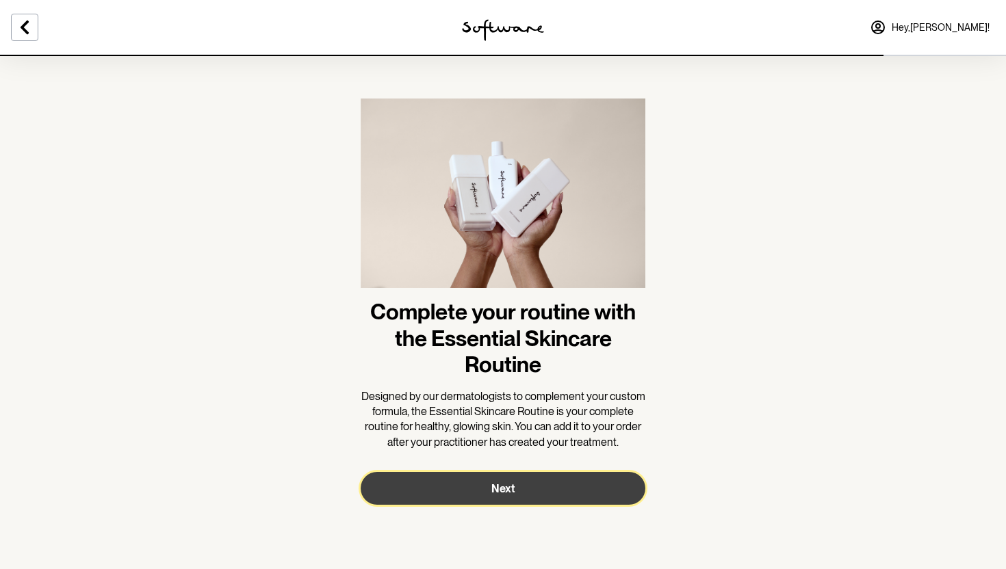
click at [556, 491] on button "Next" at bounding box center [503, 488] width 285 height 33
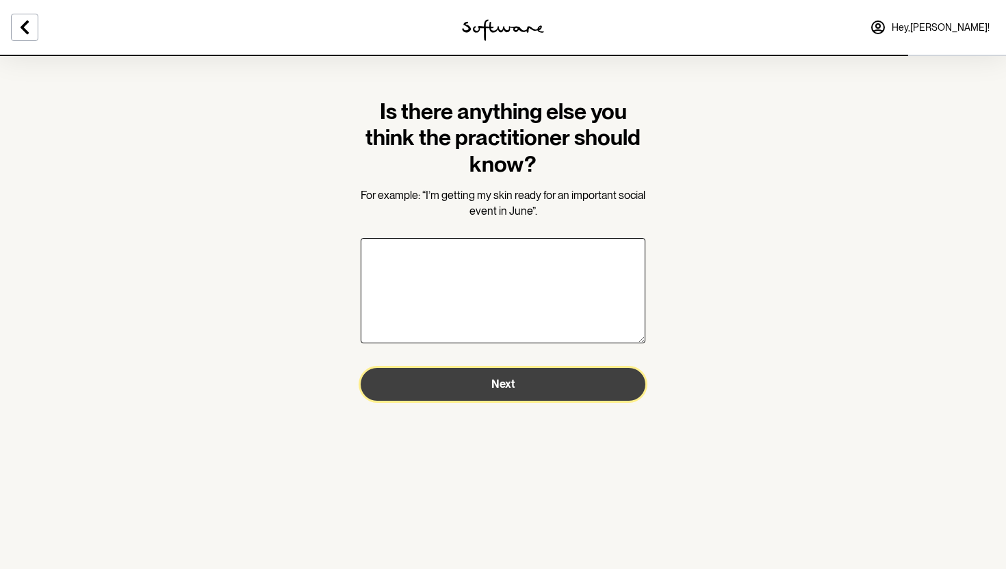
click at [478, 392] on button "Next" at bounding box center [503, 384] width 285 height 33
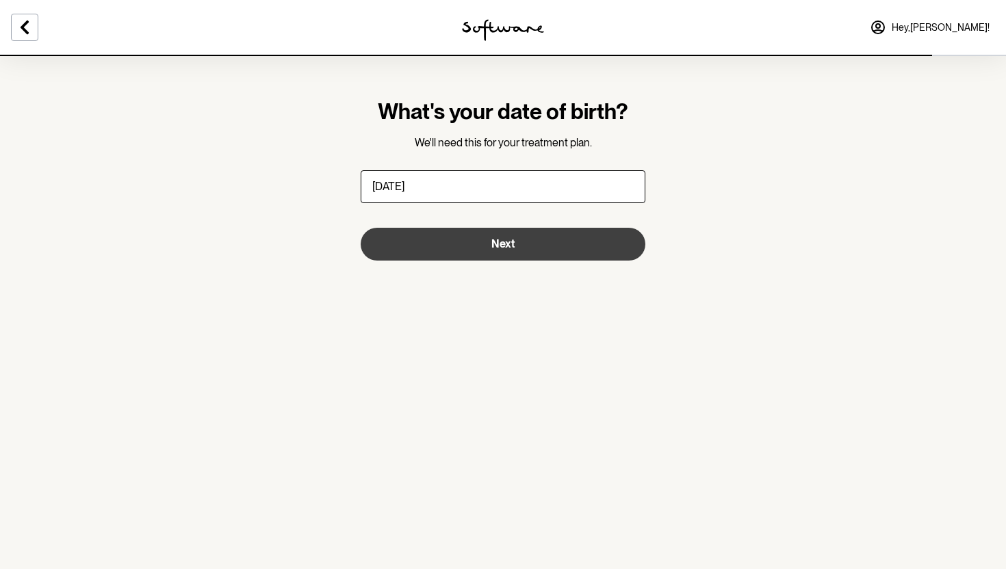
type input "[DATE]"
click at [494, 255] on button "Next" at bounding box center [503, 244] width 285 height 33
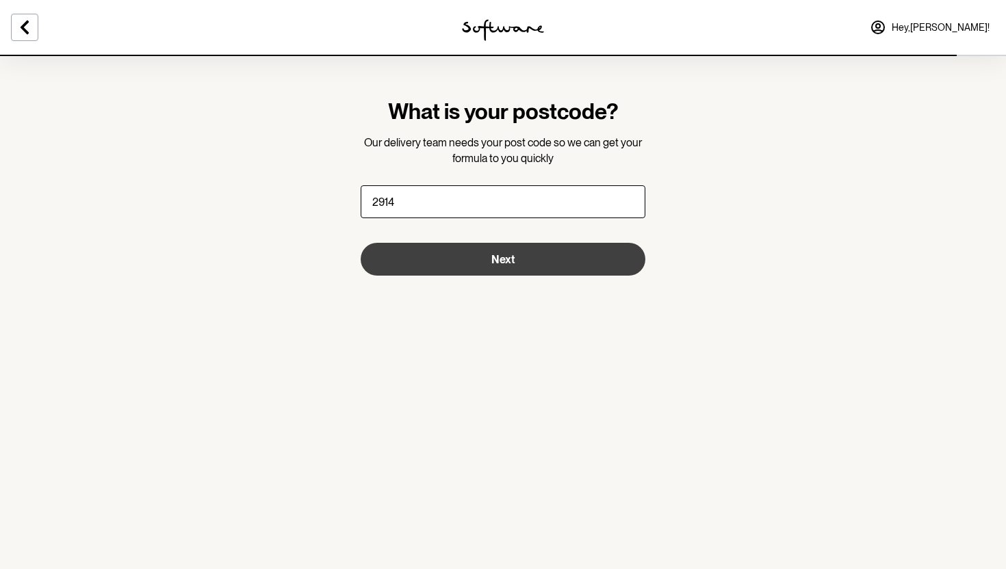
type input "2914"
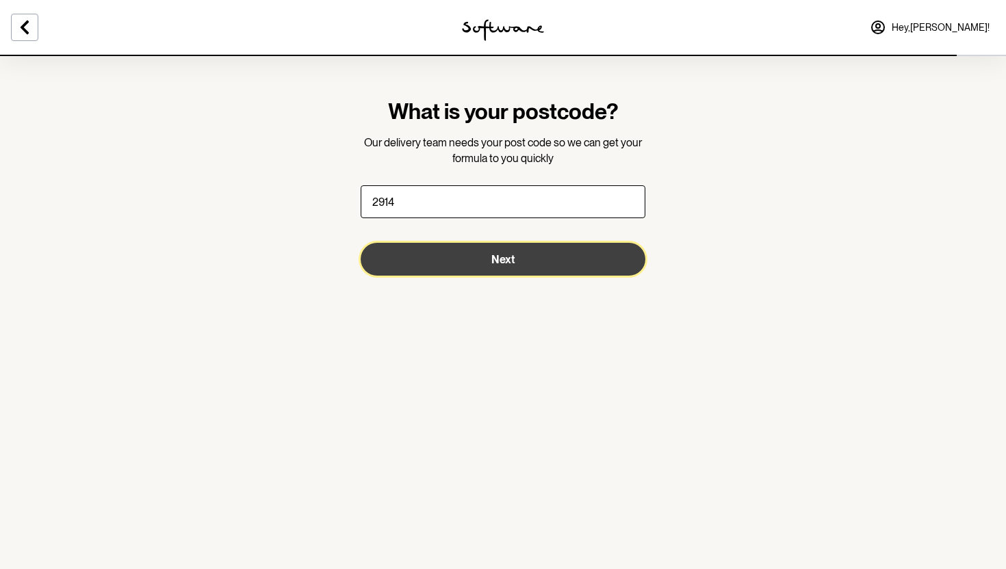
click at [527, 261] on button "Next" at bounding box center [503, 259] width 285 height 33
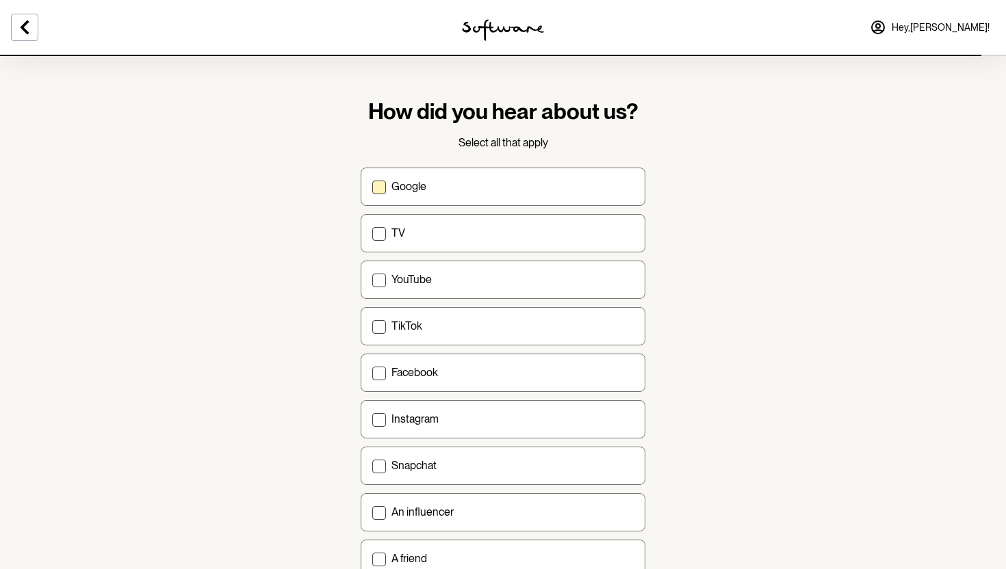
click at [538, 202] on label "Google" at bounding box center [503, 187] width 285 height 38
click at [372, 187] on input "Google" at bounding box center [371, 186] width 1 height 1
checkbox input "true"
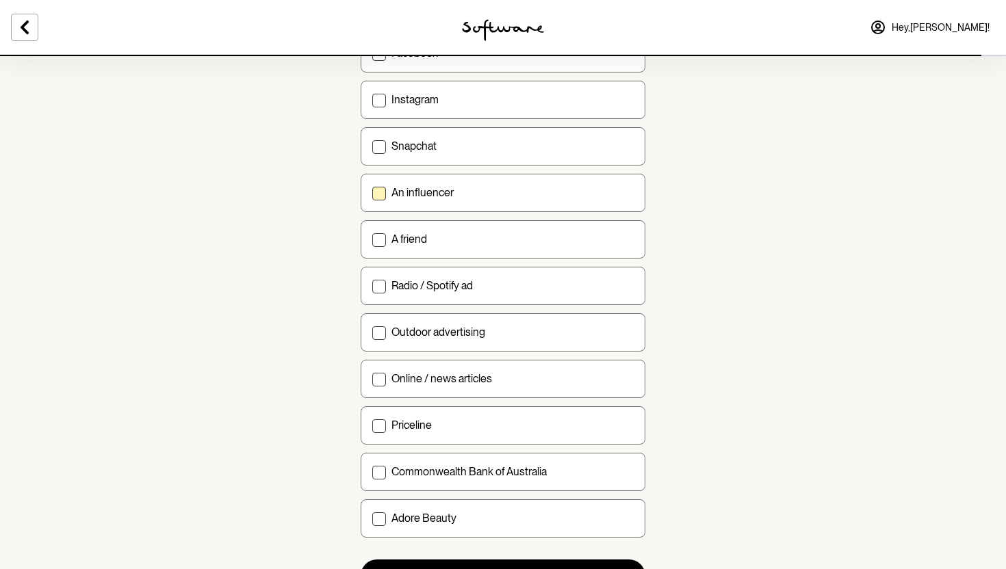
scroll to position [387, 0]
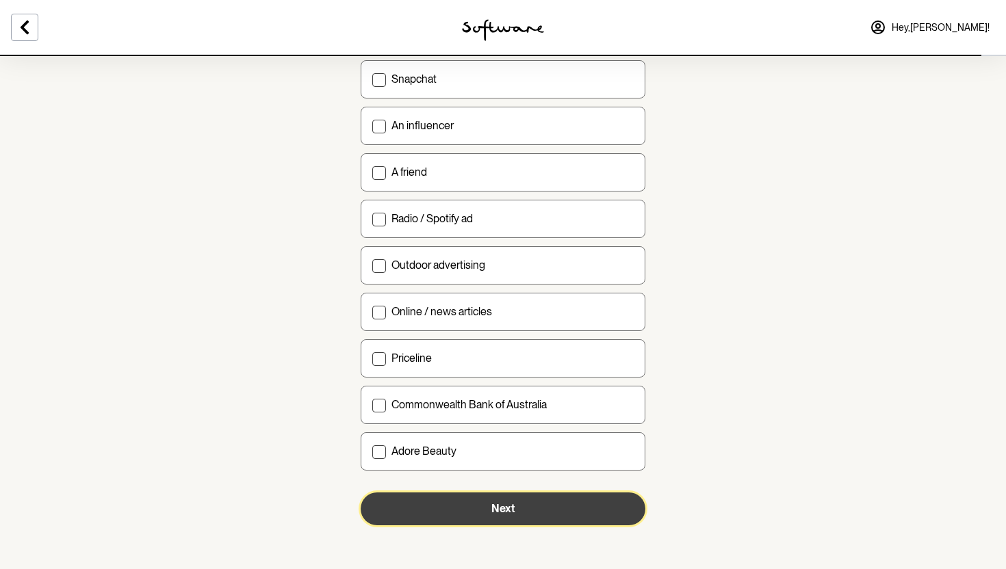
click at [504, 514] on span "Next" at bounding box center [502, 508] width 23 height 13
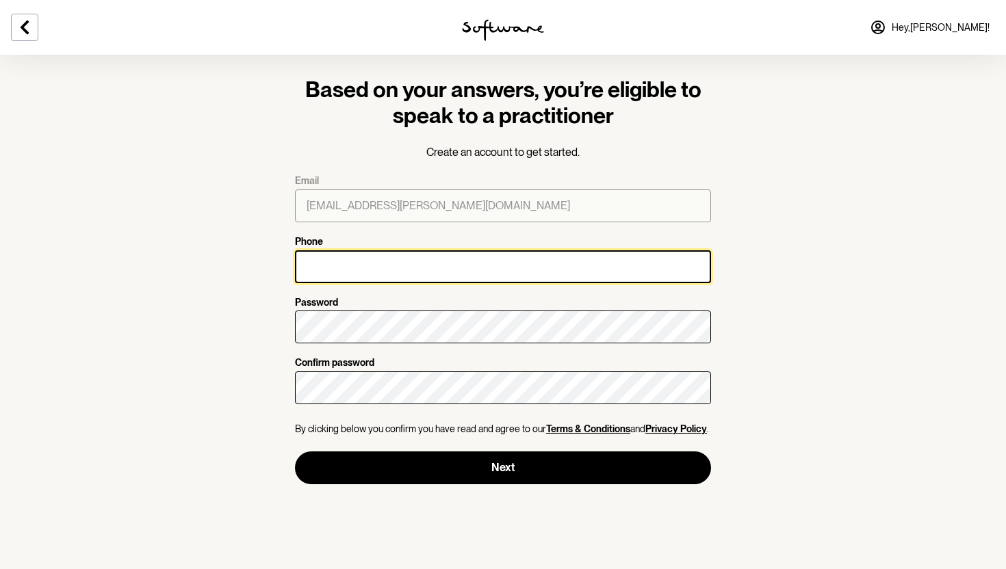
click at [615, 271] on input "Phone" at bounding box center [503, 266] width 416 height 33
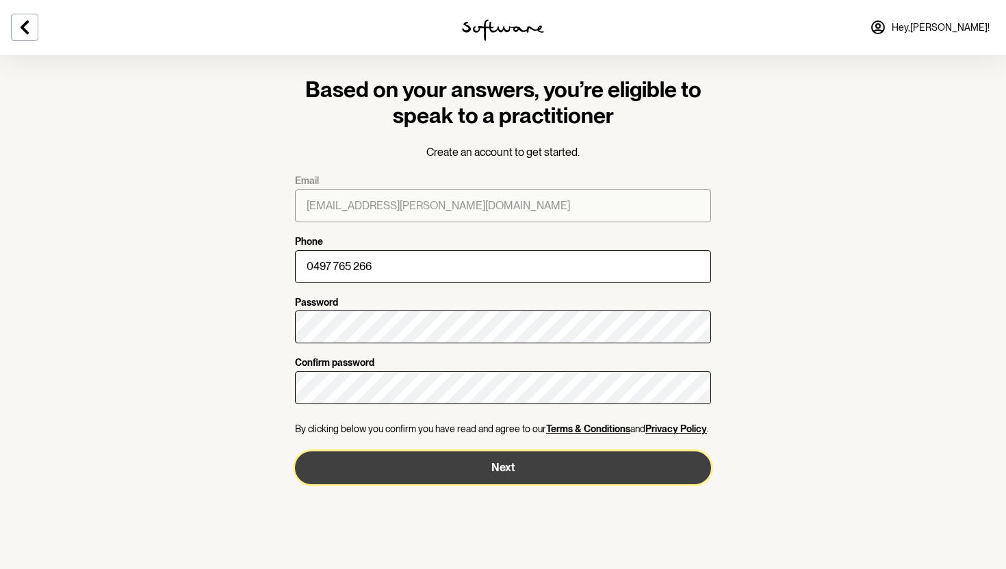
click at [543, 464] on button "Next" at bounding box center [503, 468] width 416 height 33
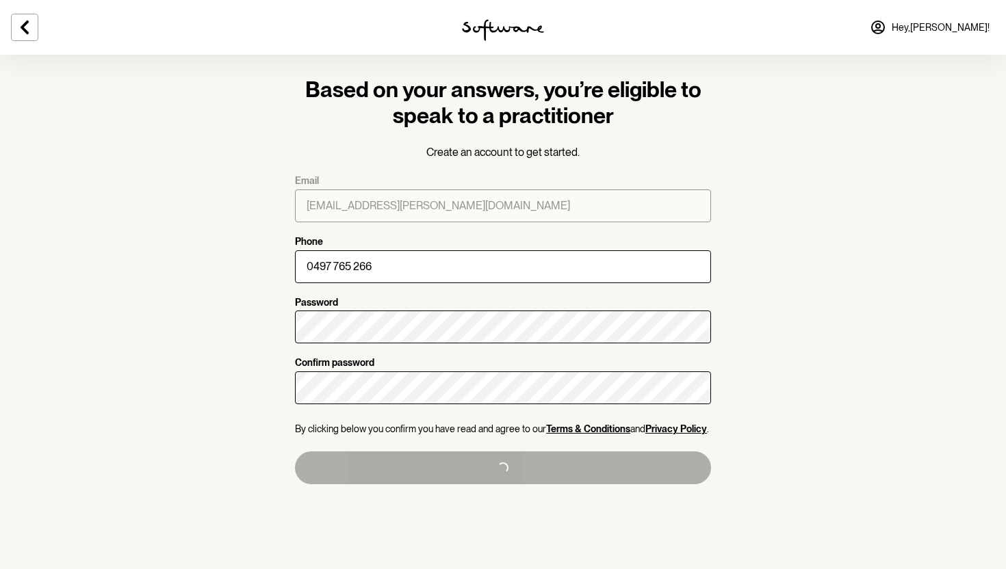
type input "[PHONE_NUMBER]"
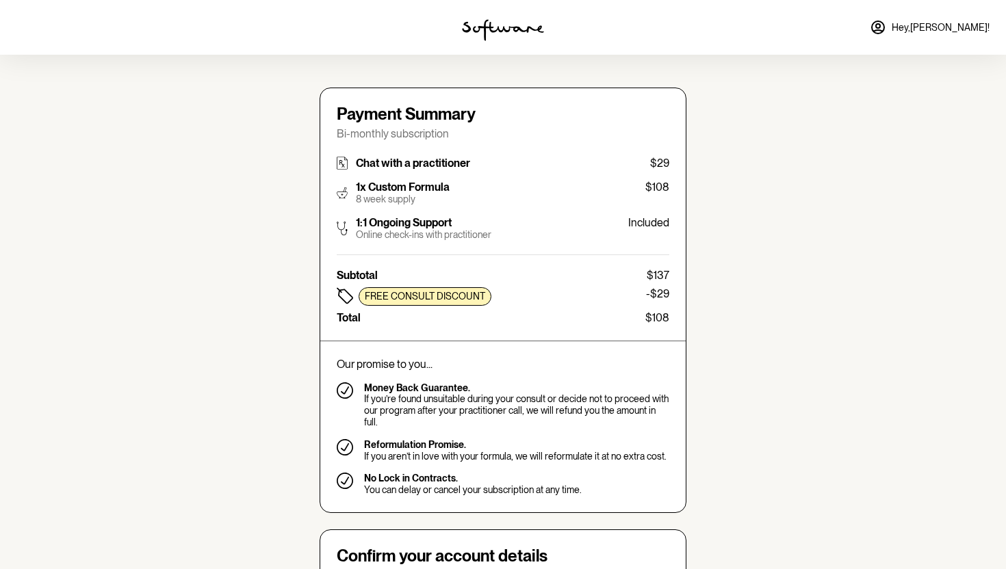
type input "[EMAIL_ADDRESS][PERSON_NAME][DOMAIN_NAME]"
type input "[PHONE_NUMBER]"
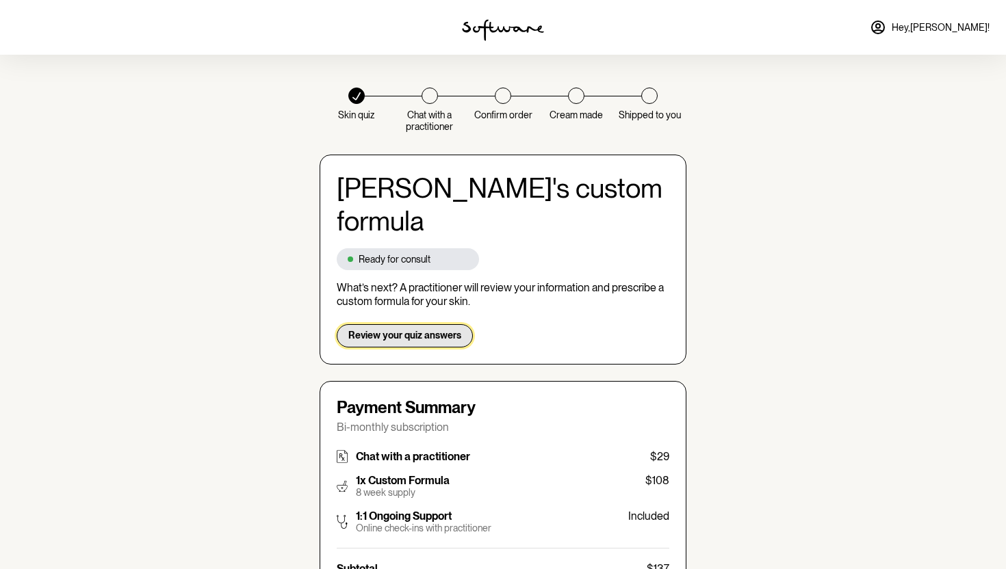
click at [438, 330] on span "Review your quiz answers" at bounding box center [404, 336] width 113 height 12
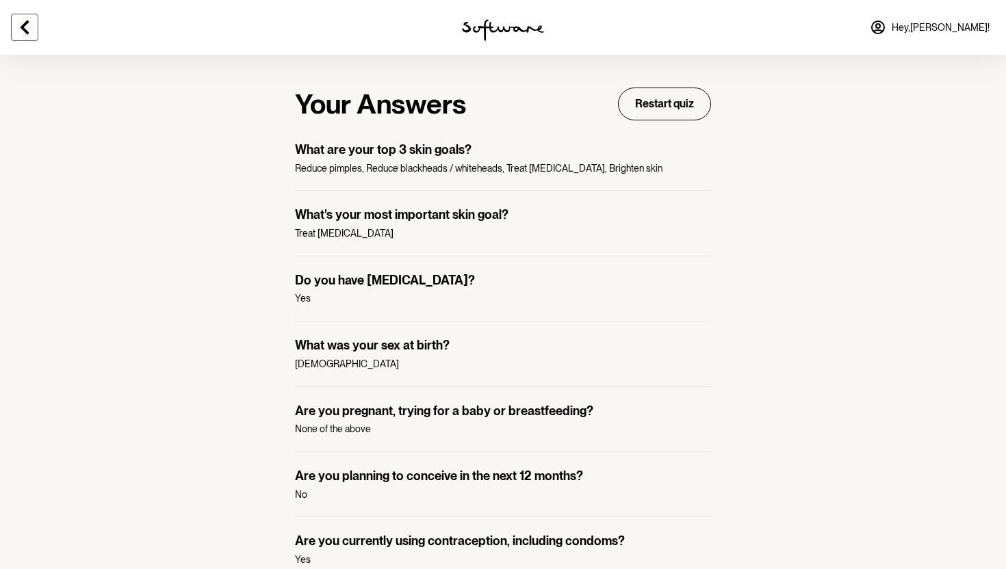
click at [27, 35] on icon at bounding box center [24, 27] width 16 height 16
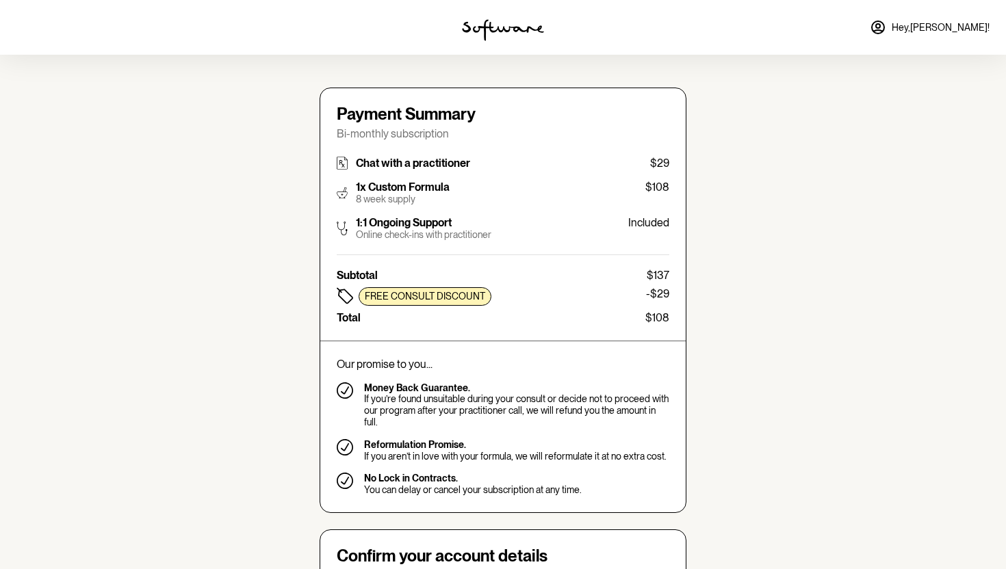
type input "[EMAIL_ADDRESS][PERSON_NAME][DOMAIN_NAME]"
type input "[PHONE_NUMBER]"
